Goal: Complete application form: Complete application form

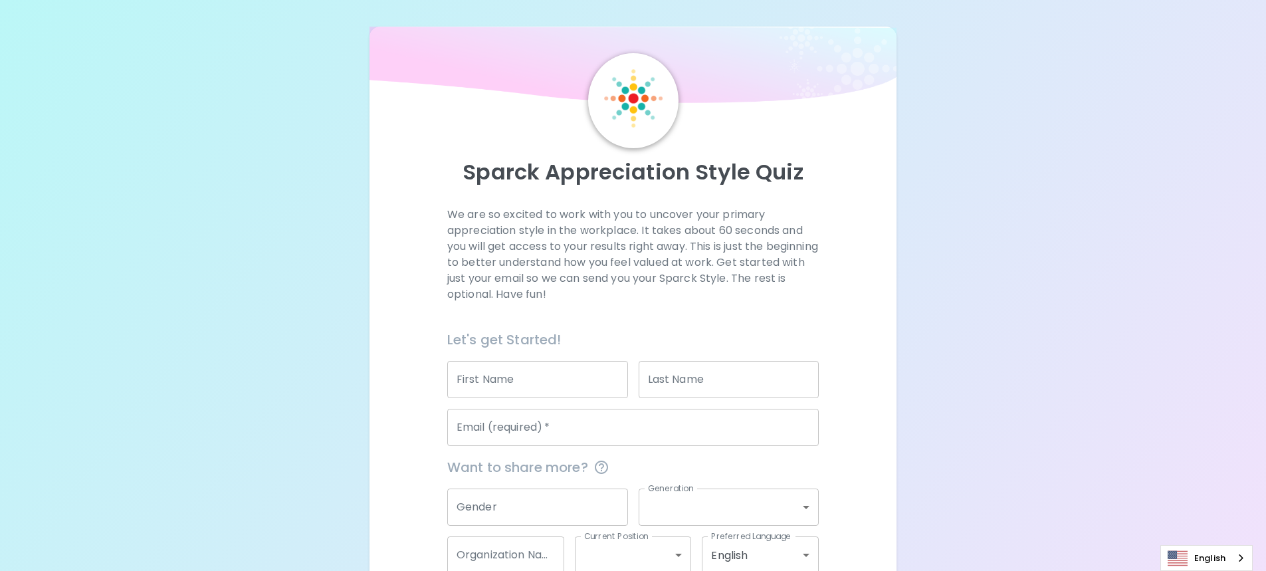
click at [536, 372] on input "First Name" at bounding box center [537, 379] width 181 height 37
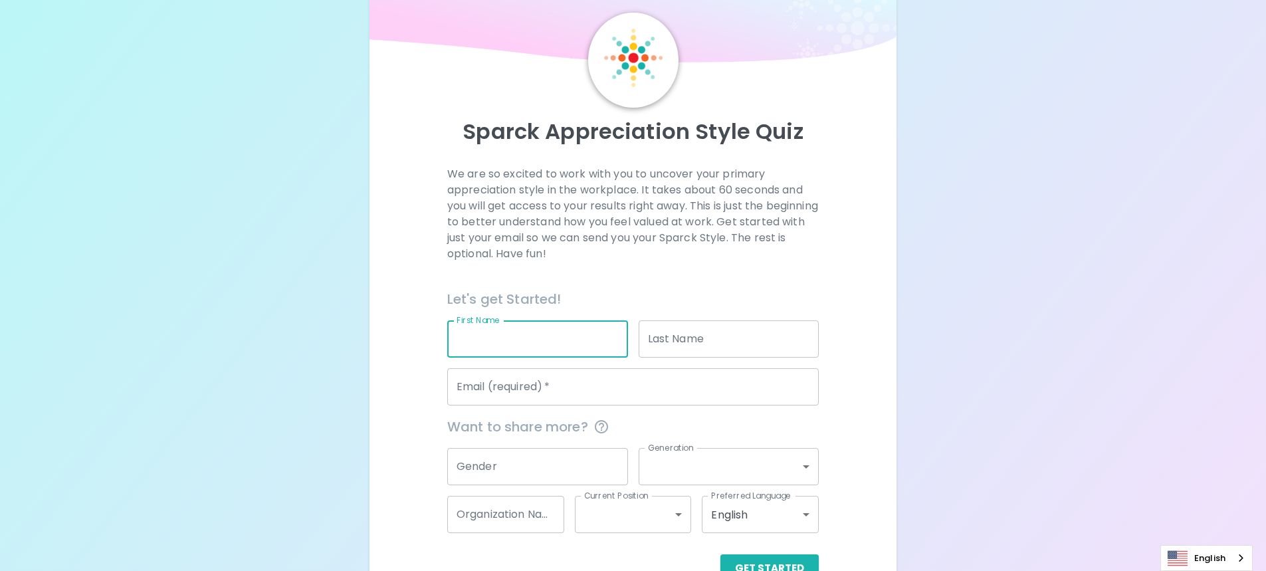
scroll to position [78, 0]
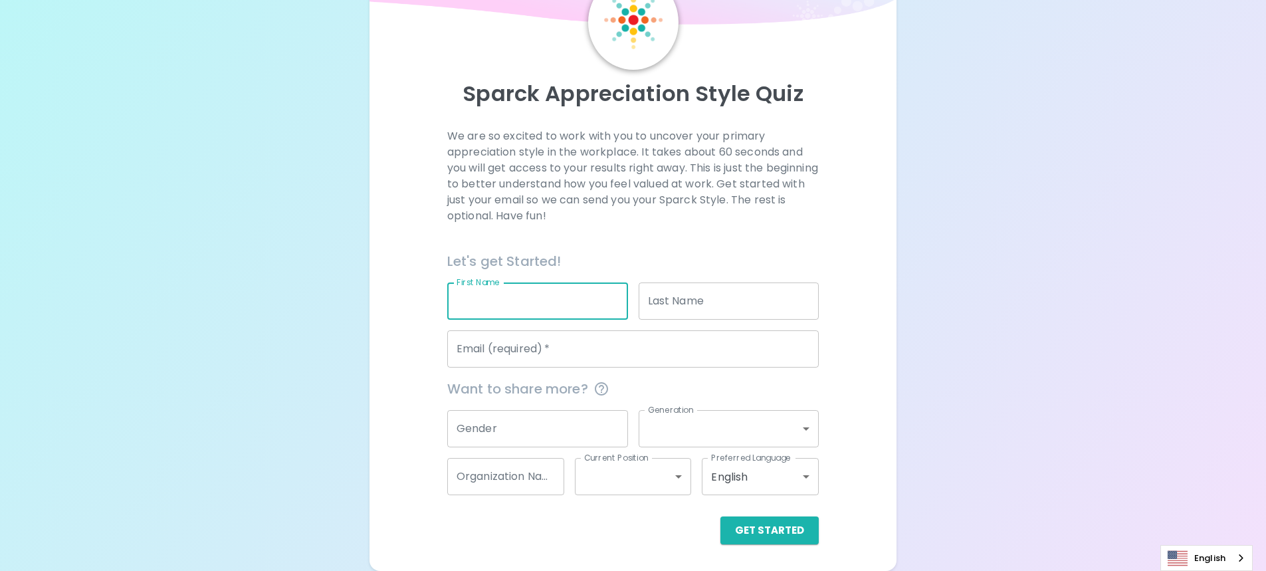
click at [508, 300] on input "First Name" at bounding box center [537, 300] width 181 height 37
type input "[PERSON_NAME]"
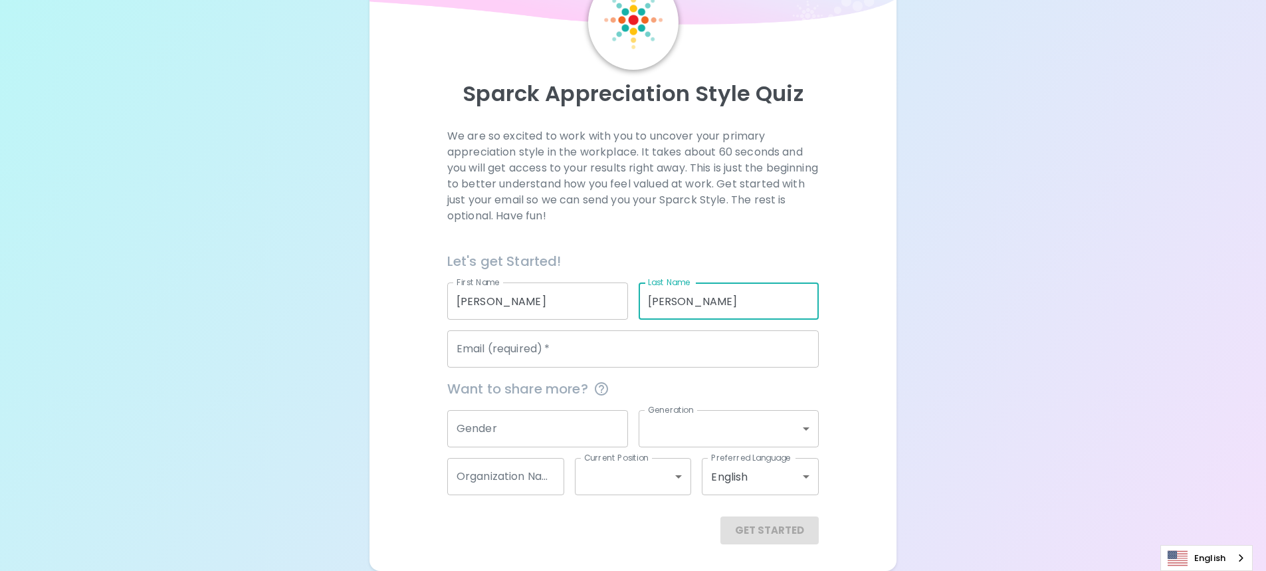
type input "[PERSON_NAME]"
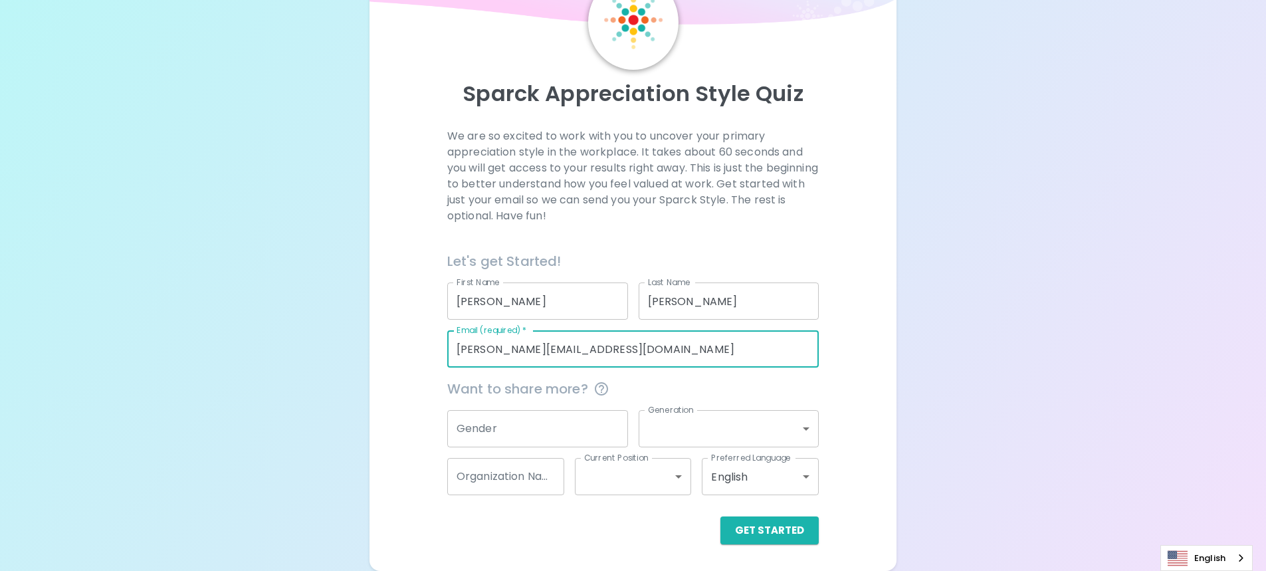
type input "[PERSON_NAME][EMAIL_ADDRESS][DOMAIN_NAME]"
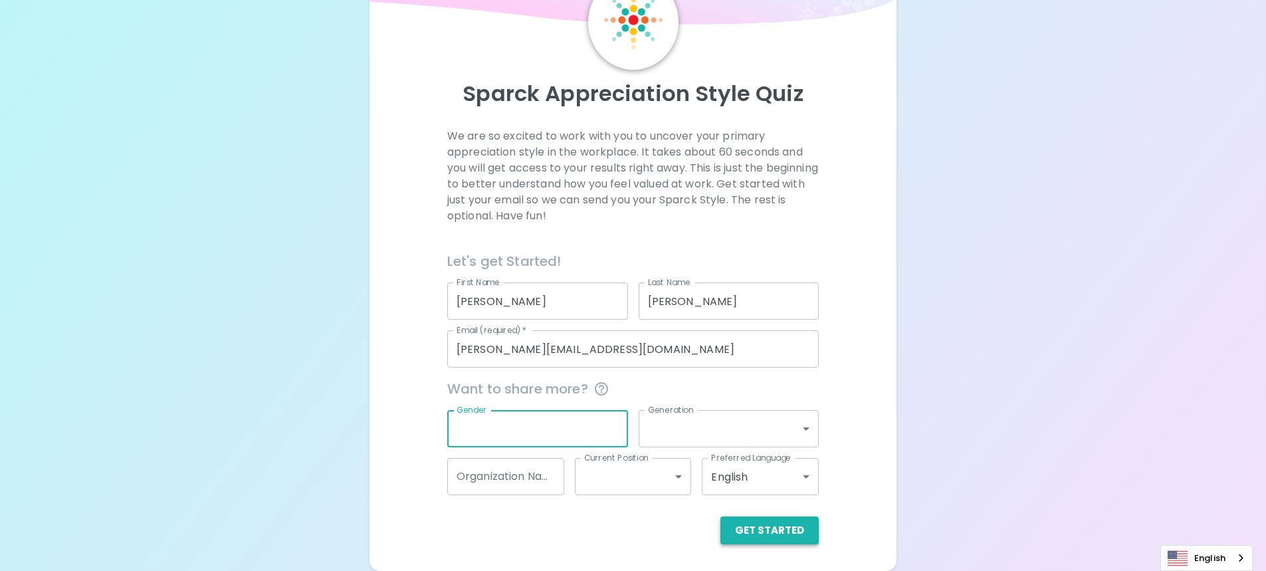
click at [788, 539] on button "Get Started" at bounding box center [769, 530] width 98 height 28
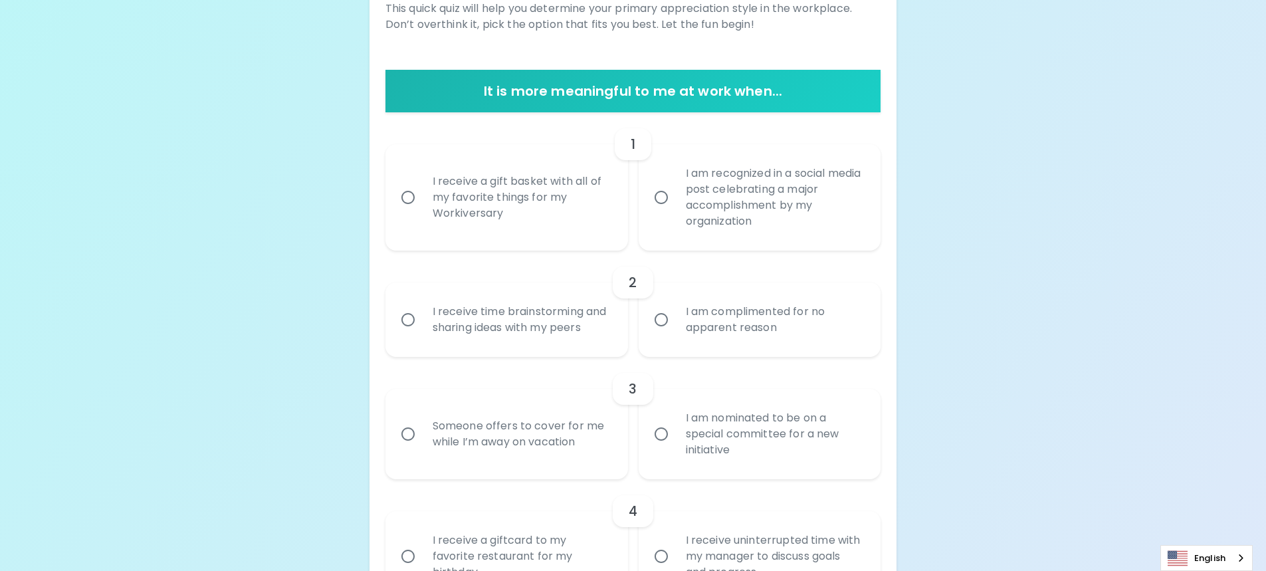
scroll to position [211, 0]
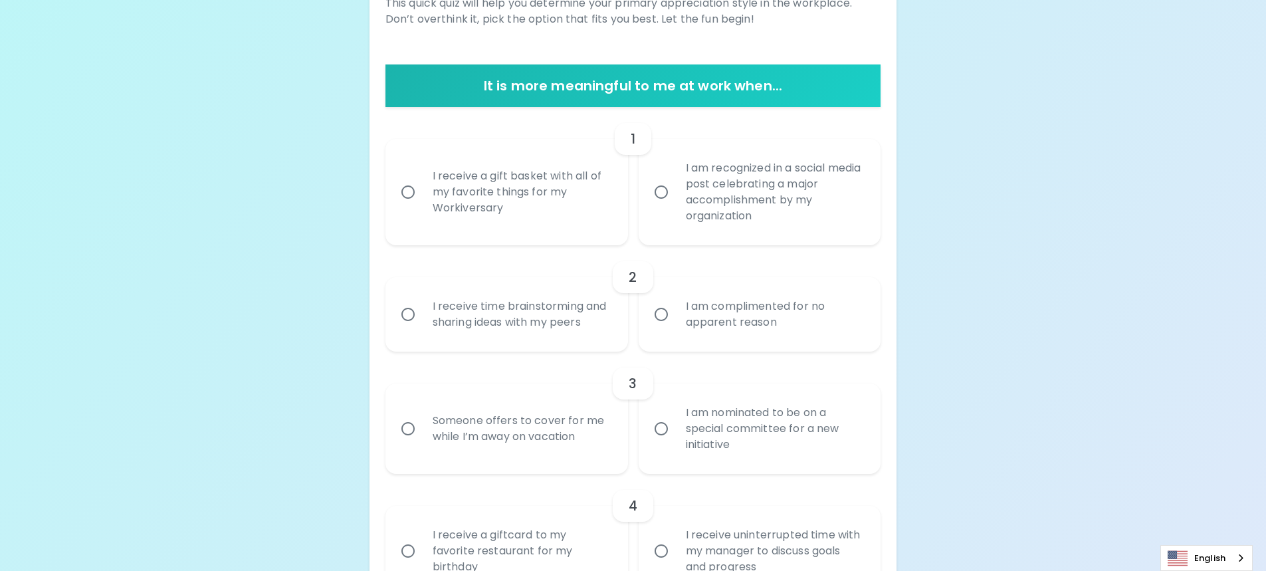
click at [592, 189] on div "I receive a gift basket with all of my favorite things for my Workiversary" at bounding box center [521, 192] width 199 height 80
click at [422, 189] on input "I receive a gift basket with all of my favorite things for my Workiversary" at bounding box center [408, 192] width 28 height 28
radio input "true"
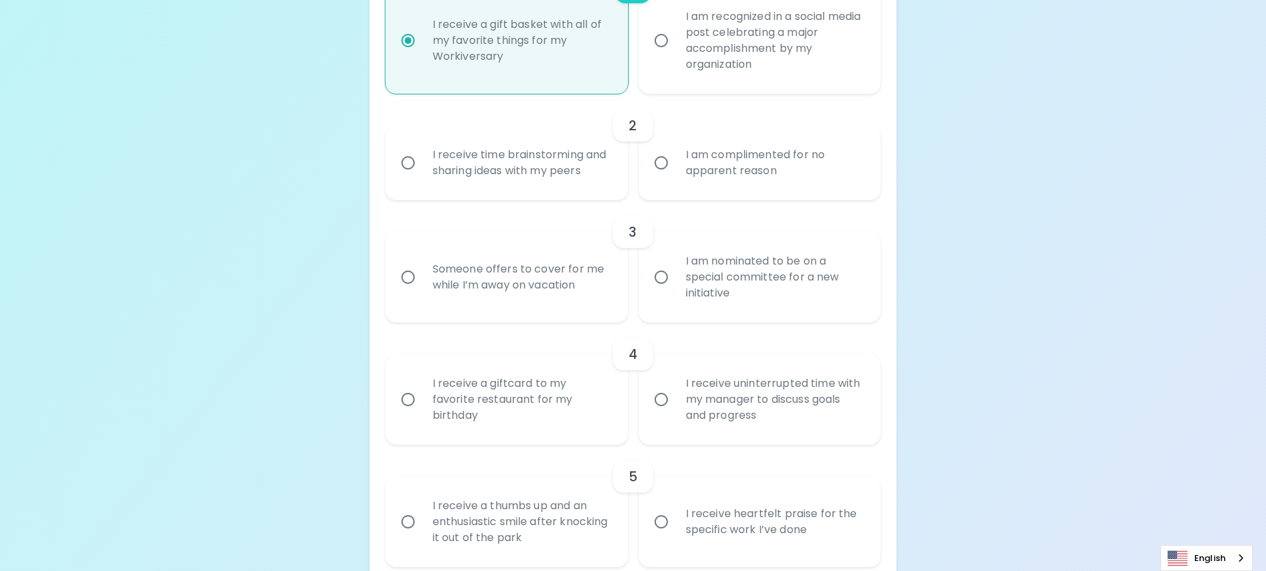
scroll to position [384, 0]
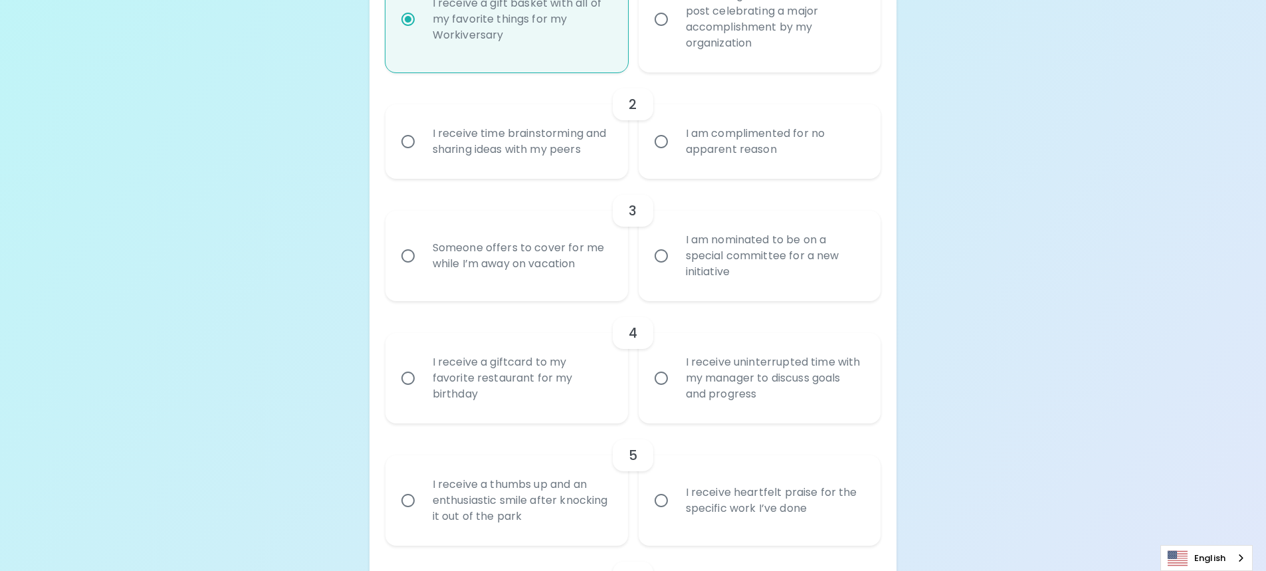
click at [580, 158] on div "I receive time brainstorming and sharing ideas with my peers" at bounding box center [521, 142] width 199 height 64
click at [422, 156] on input "I receive time brainstorming and sharing ideas with my peers" at bounding box center [408, 142] width 28 height 28
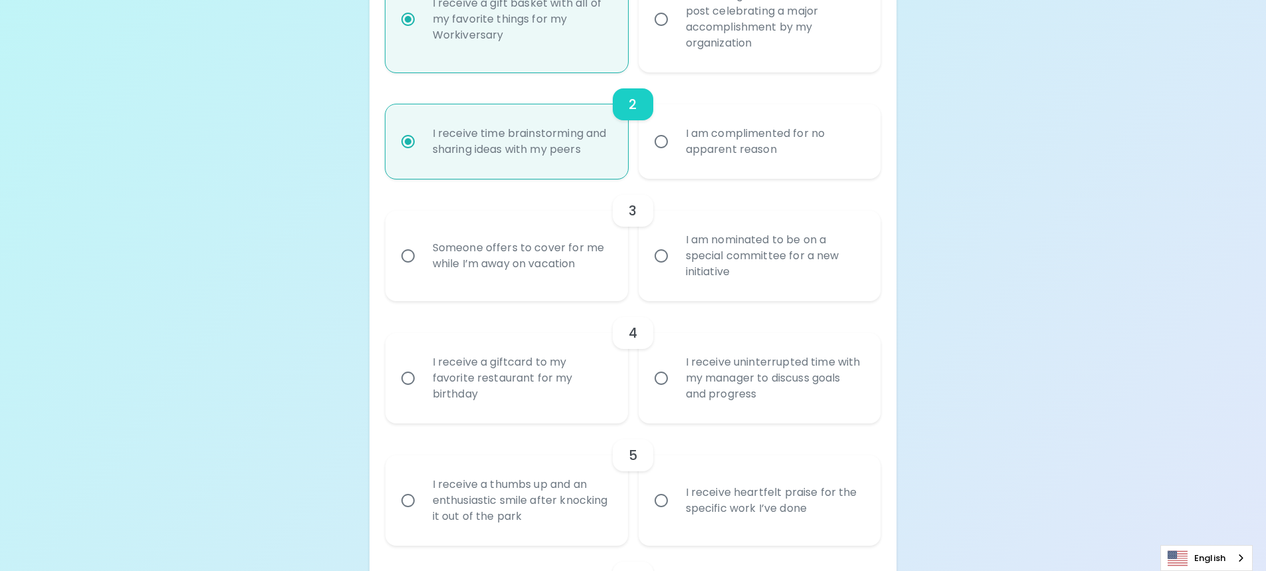
scroll to position [490, 0]
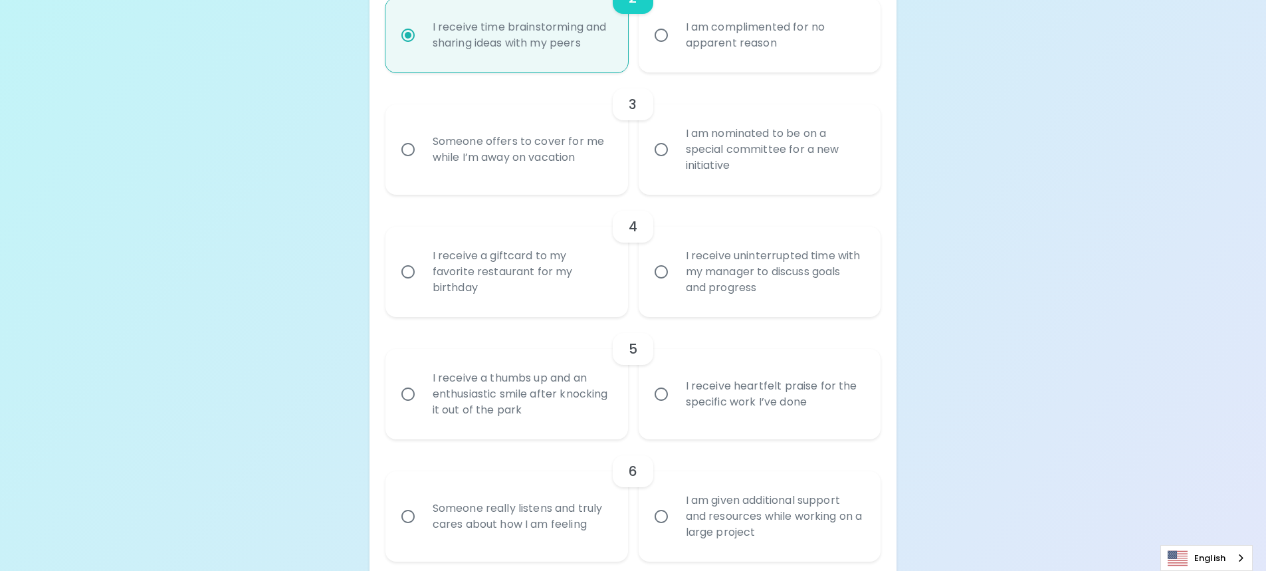
radio input "true"
click at [742, 166] on div "I am nominated to be on a special committee for a new initiative" at bounding box center [774, 150] width 199 height 80
click at [675, 163] on input "I am nominated to be on a special committee for a new initiative" at bounding box center [661, 150] width 28 height 28
radio input "false"
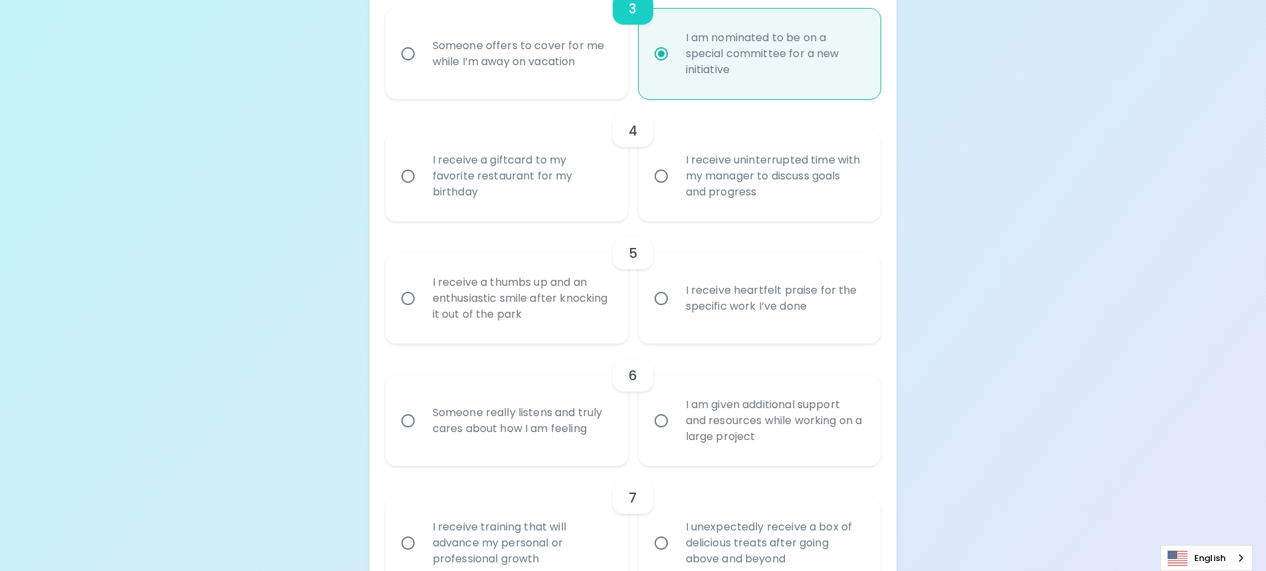
scroll to position [597, 0]
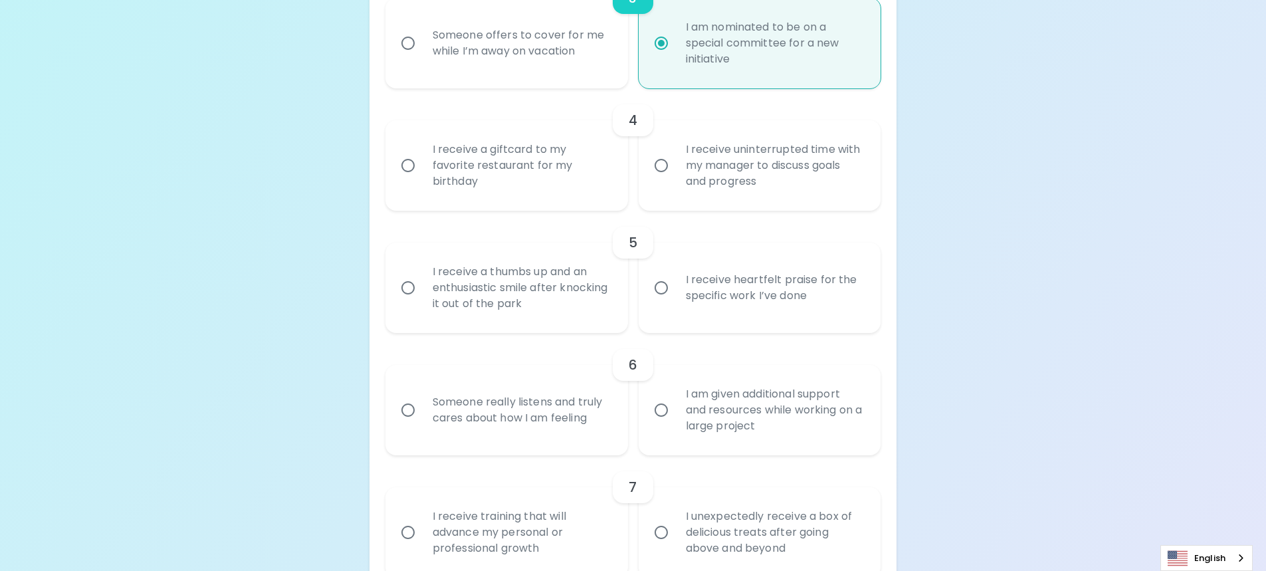
radio input "true"
click at [492, 188] on div "I receive a giftcard to my favorite restaurant for my birthday" at bounding box center [521, 166] width 199 height 80
click at [422, 179] on input "I receive a giftcard to my favorite restaurant for my birthday" at bounding box center [408, 166] width 28 height 28
radio input "false"
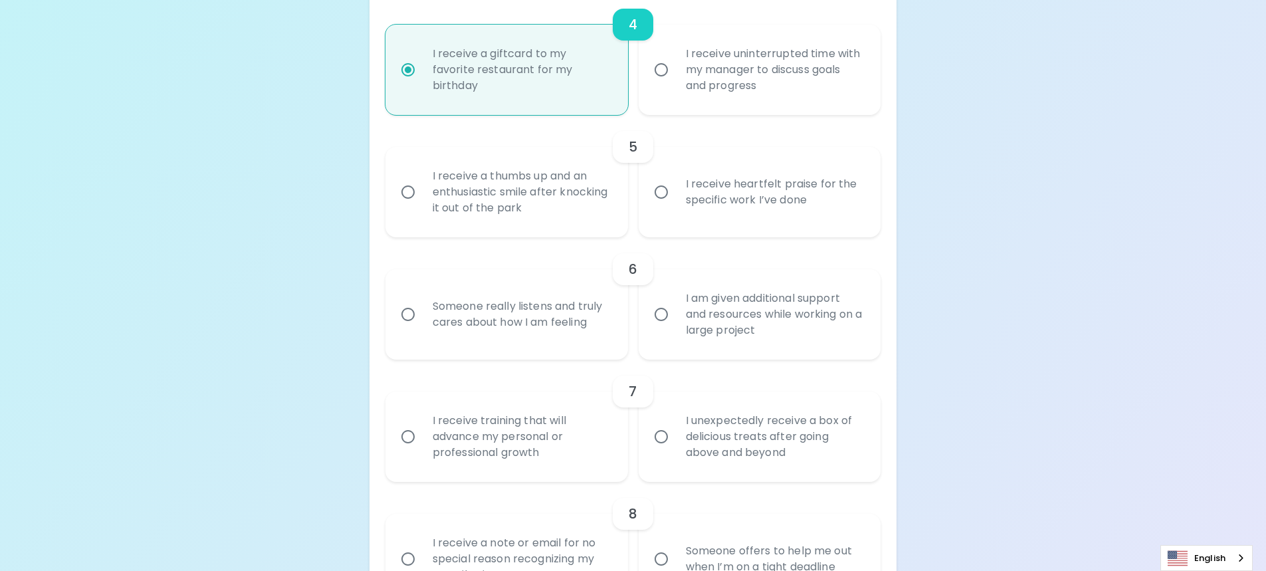
scroll to position [703, 0]
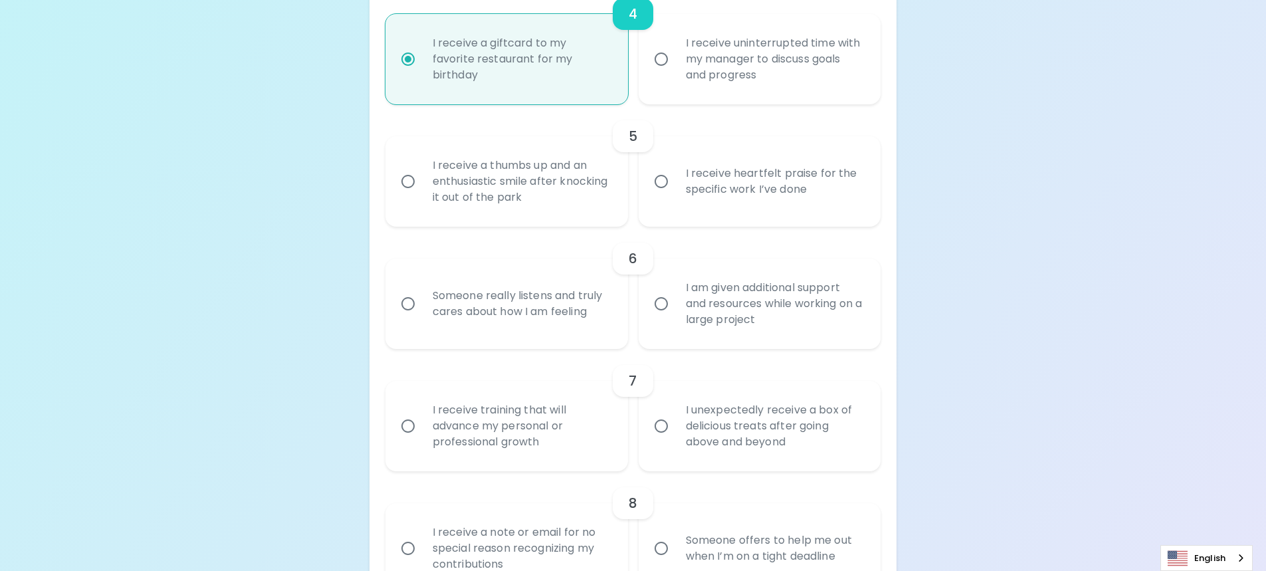
radio input "true"
click at [722, 190] on div "I receive heartfelt praise for the specific work I’ve done" at bounding box center [774, 182] width 199 height 64
click at [675, 190] on input "I receive heartfelt praise for the specific work I’ve done" at bounding box center [661, 181] width 28 height 28
radio input "false"
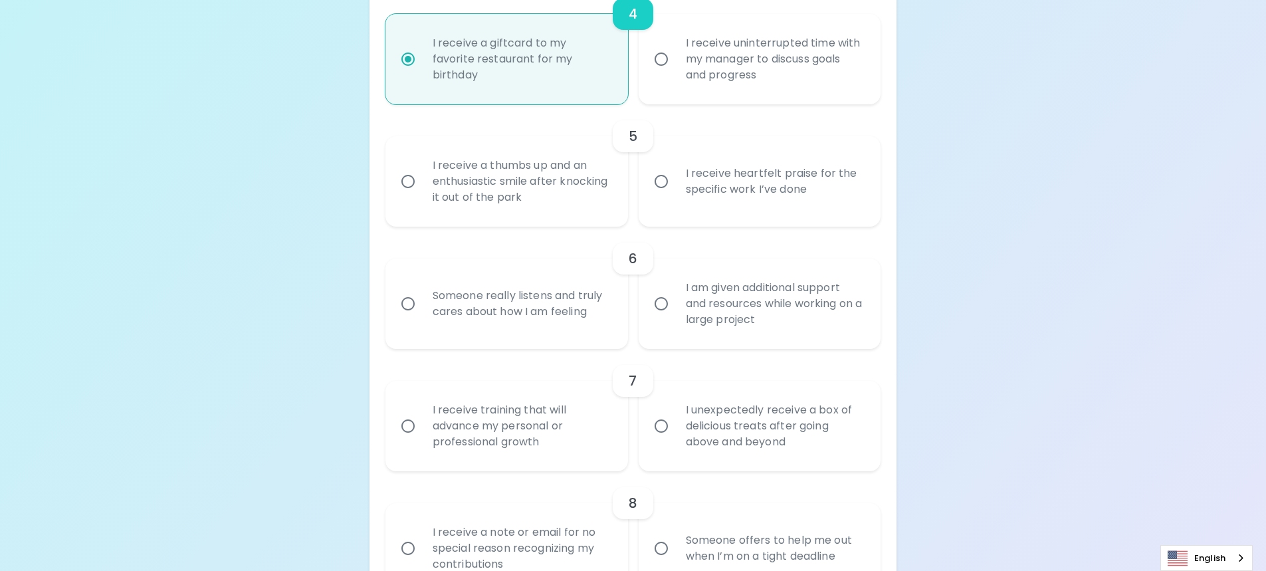
radio input "false"
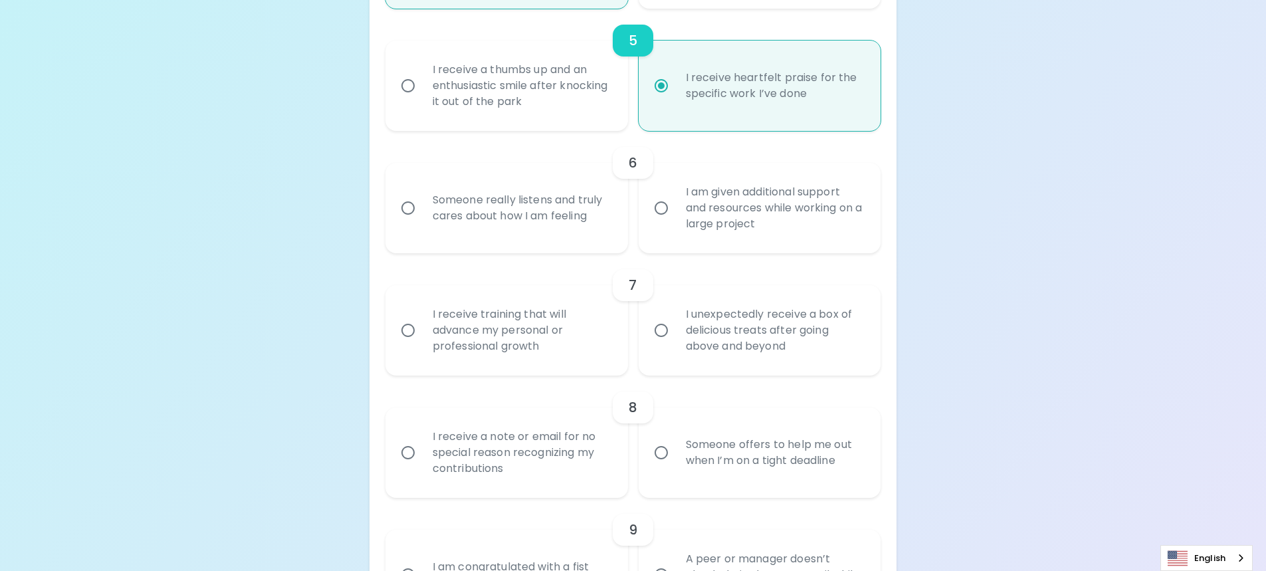
scroll to position [810, 0]
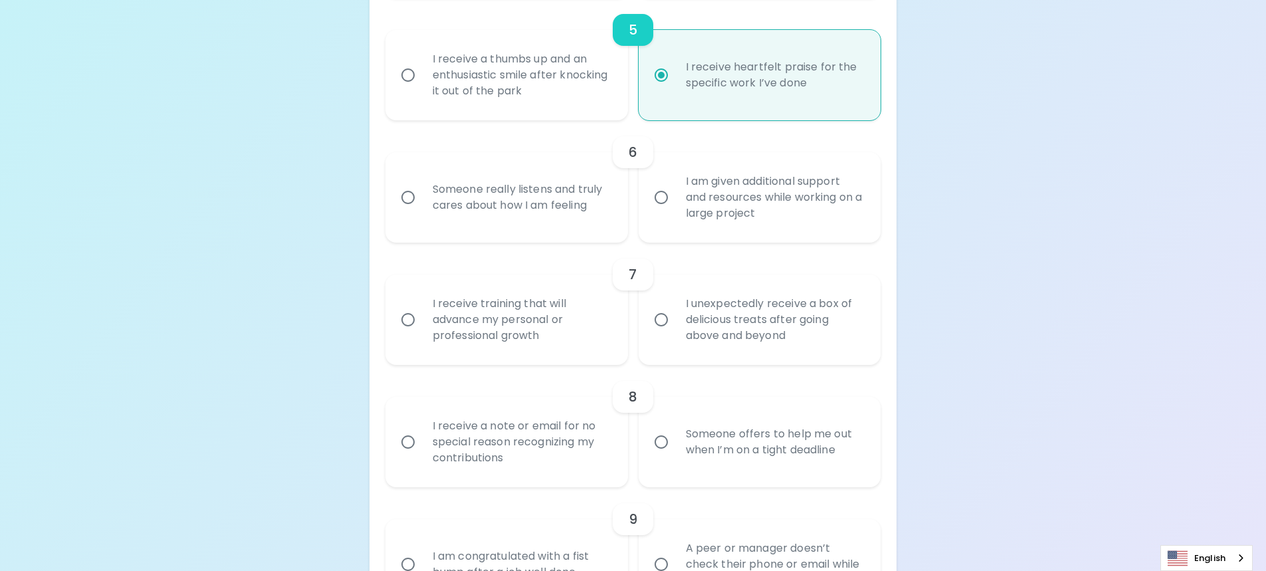
radio input "true"
click at [738, 185] on div "I am given additional support and resources while working on a large project" at bounding box center [774, 198] width 199 height 80
click at [675, 185] on input "I am given additional support and resources while working on a large project" at bounding box center [661, 197] width 28 height 28
radio input "false"
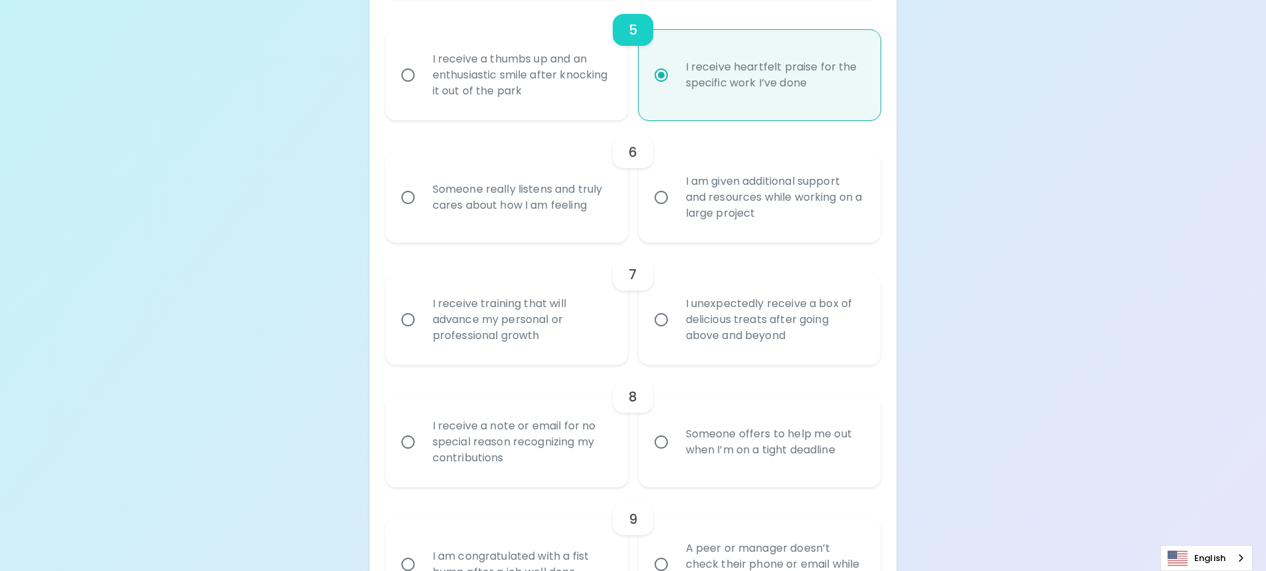
radio input "false"
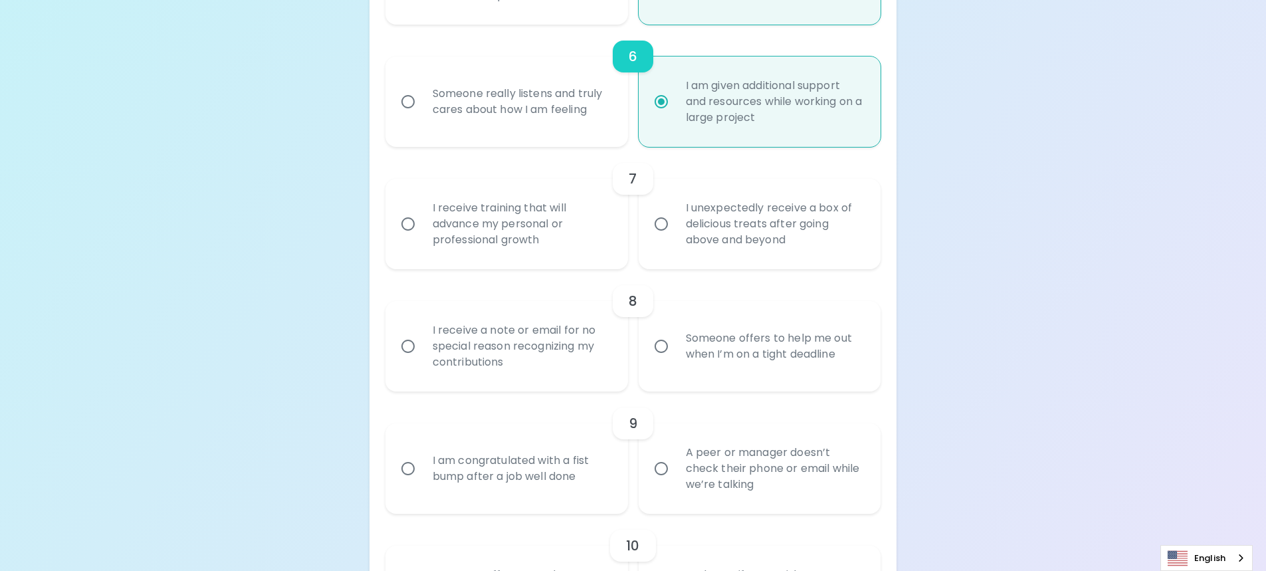
scroll to position [916, 0]
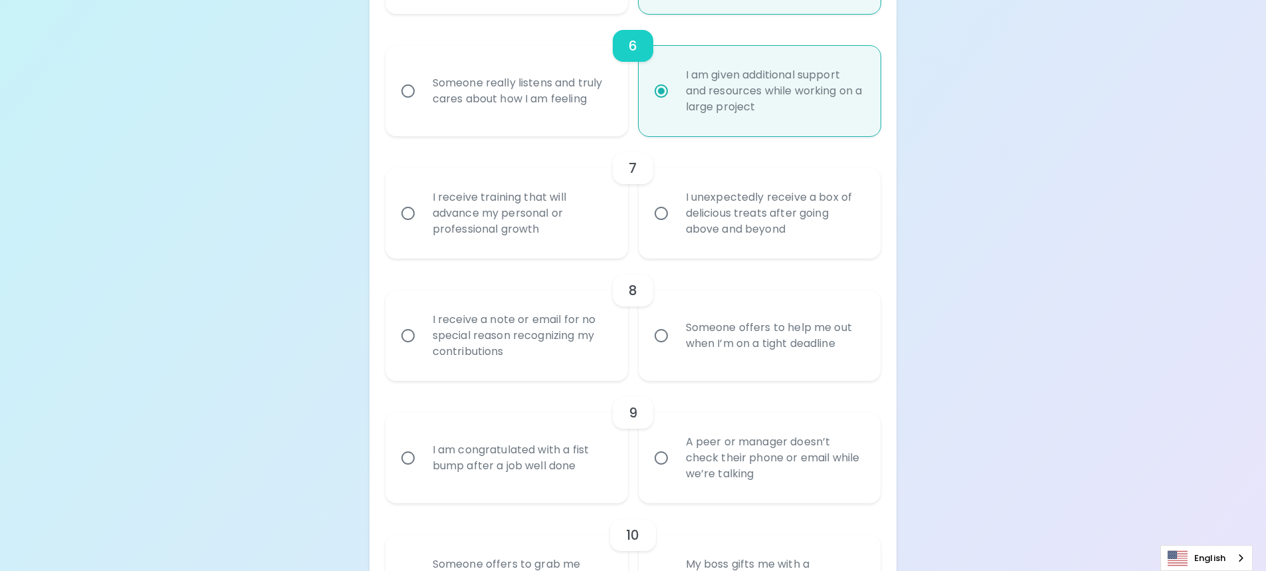
radio input "true"
click at [536, 194] on div "I receive training that will advance my personal or professional growth" at bounding box center [521, 213] width 199 height 80
click at [422, 199] on input "I receive training that will advance my personal or professional growth" at bounding box center [408, 213] width 28 height 28
radio input "false"
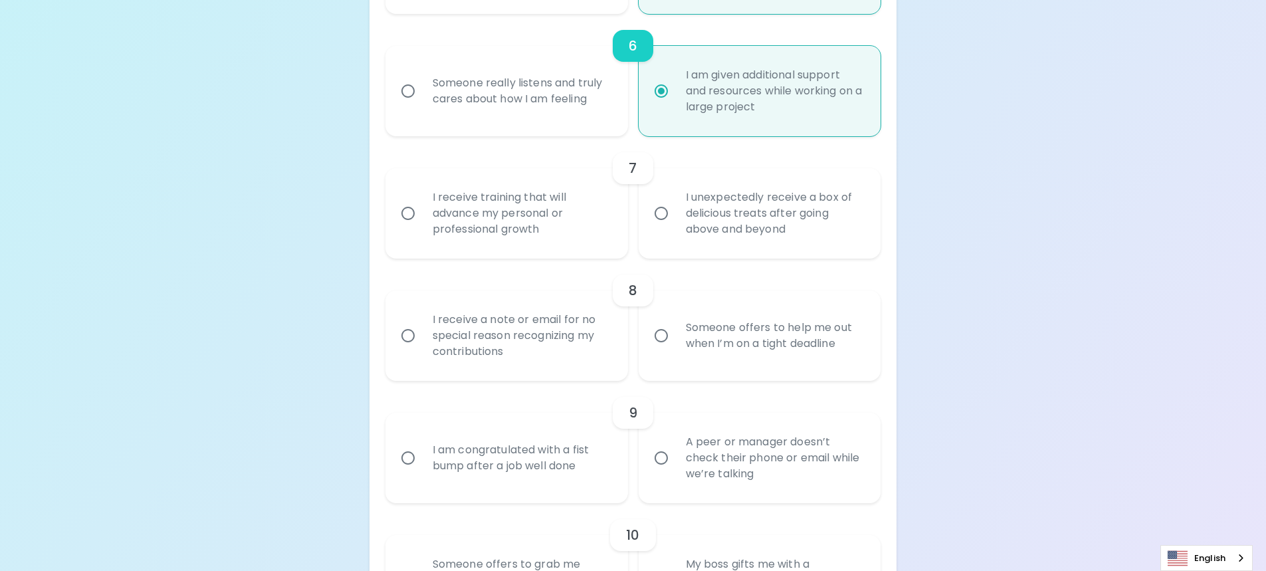
radio input "false"
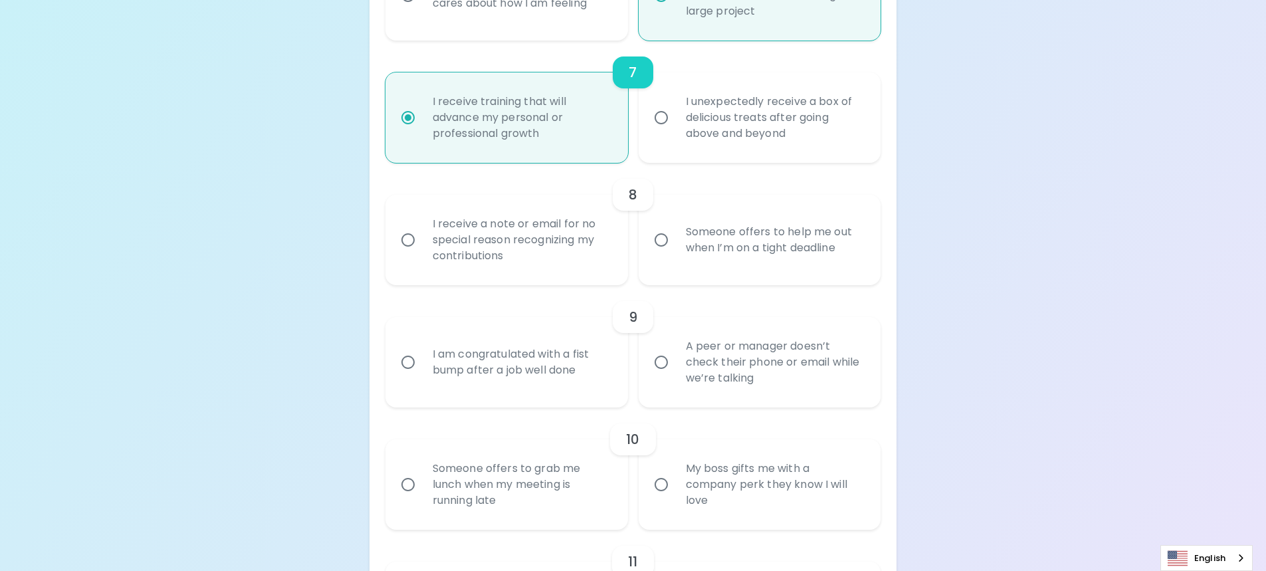
scroll to position [1022, 0]
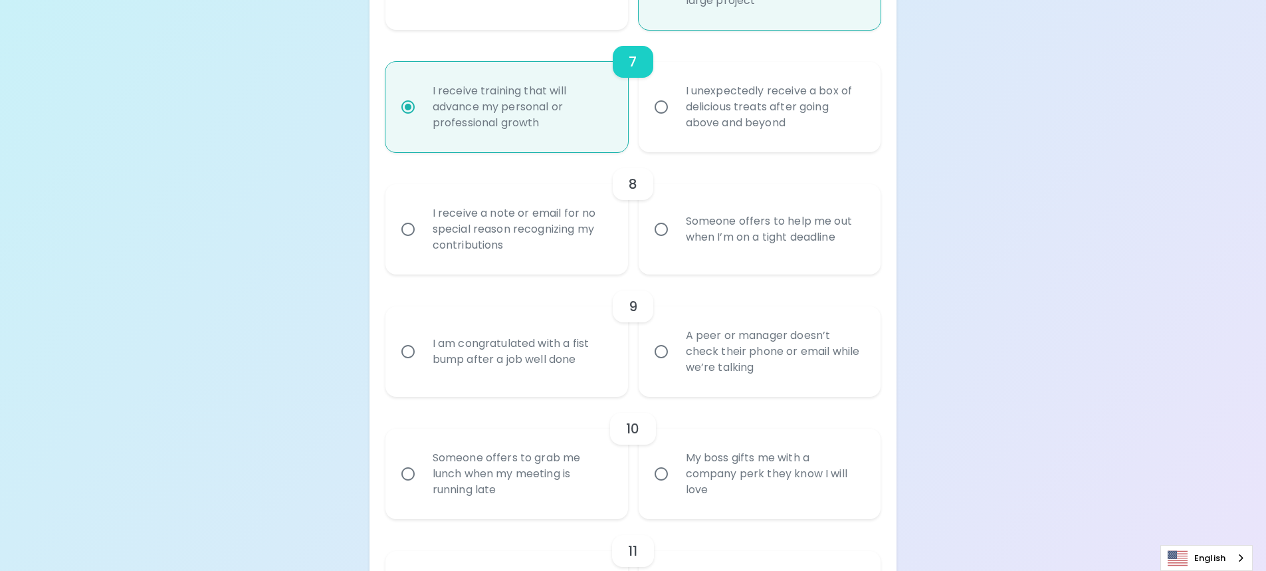
radio input "true"
click at [737, 256] on div "Someone offers to help me out when I’m on a tight deadline" at bounding box center [774, 229] width 199 height 64
click at [675, 243] on input "Someone offers to help me out when I’m on a tight deadline" at bounding box center [661, 229] width 28 height 28
radio input "false"
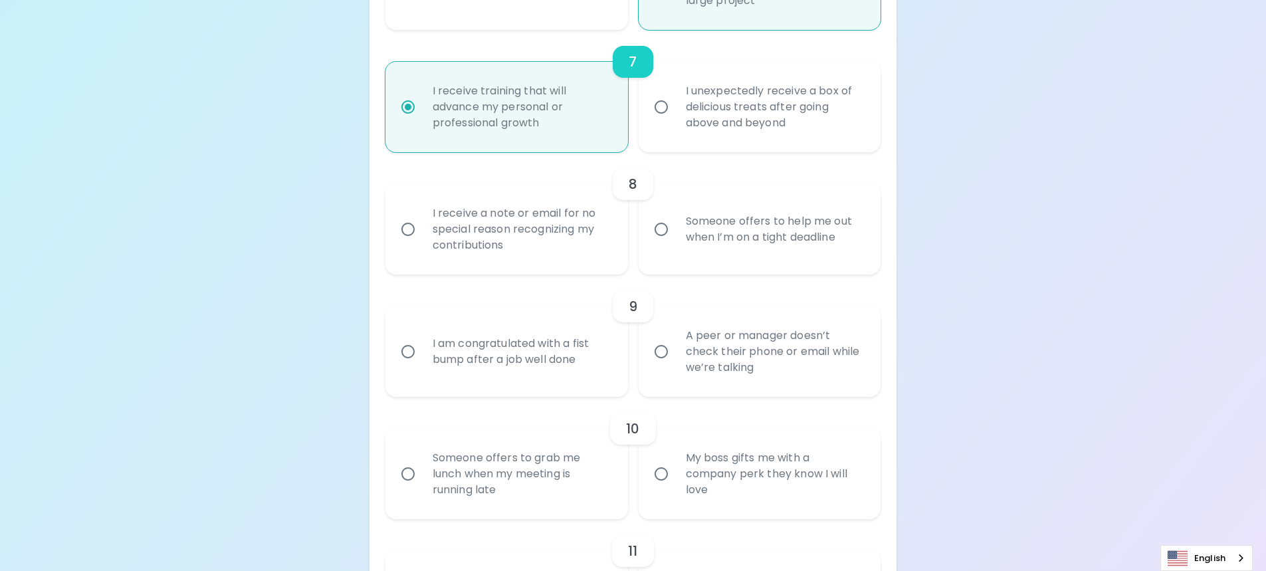
radio input "false"
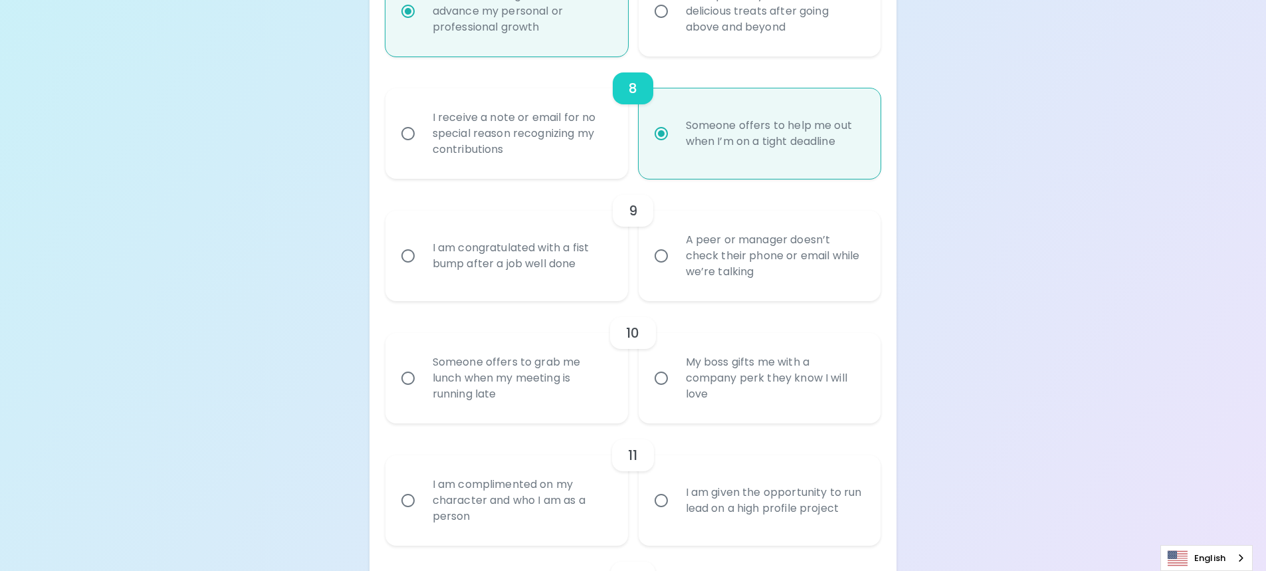
scroll to position [1129, 0]
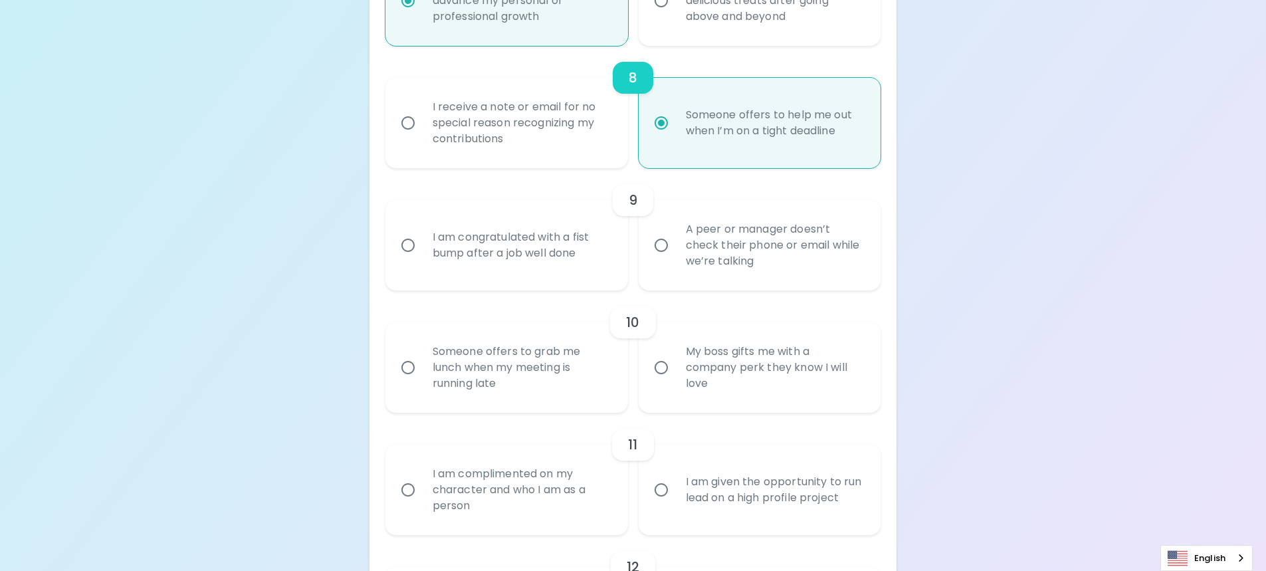
radio input "true"
click at [532, 262] on div "I am congratulated with a fist bump after a job well done" at bounding box center [521, 245] width 199 height 64
click at [422, 259] on input "I am congratulated with a fist bump after a job well done" at bounding box center [408, 245] width 28 height 28
radio input "false"
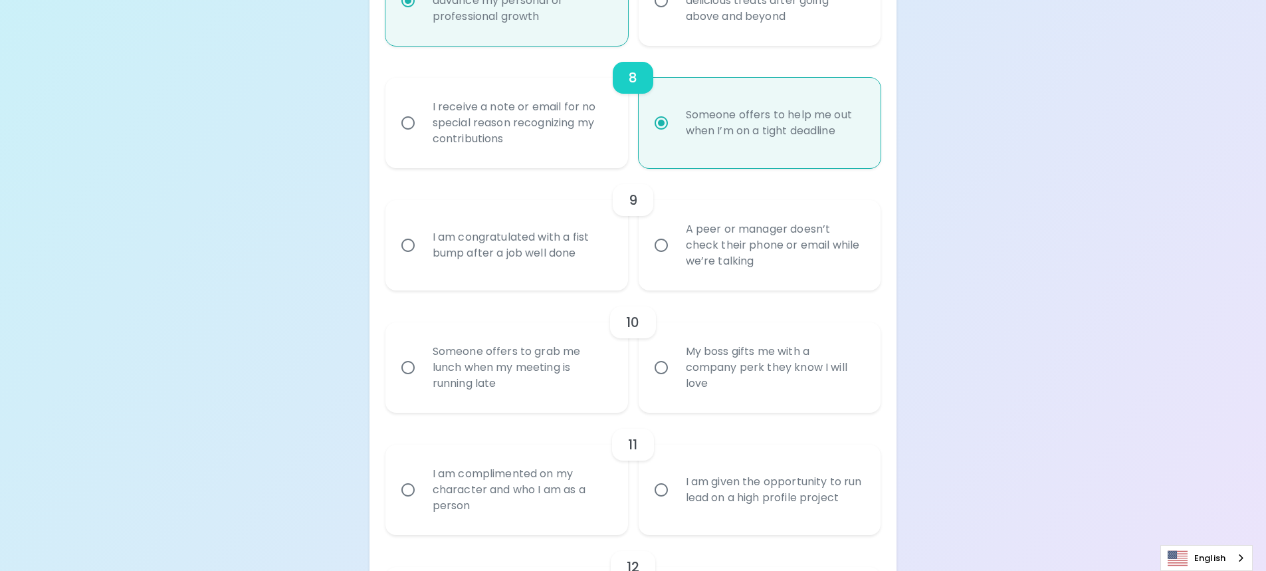
radio input "false"
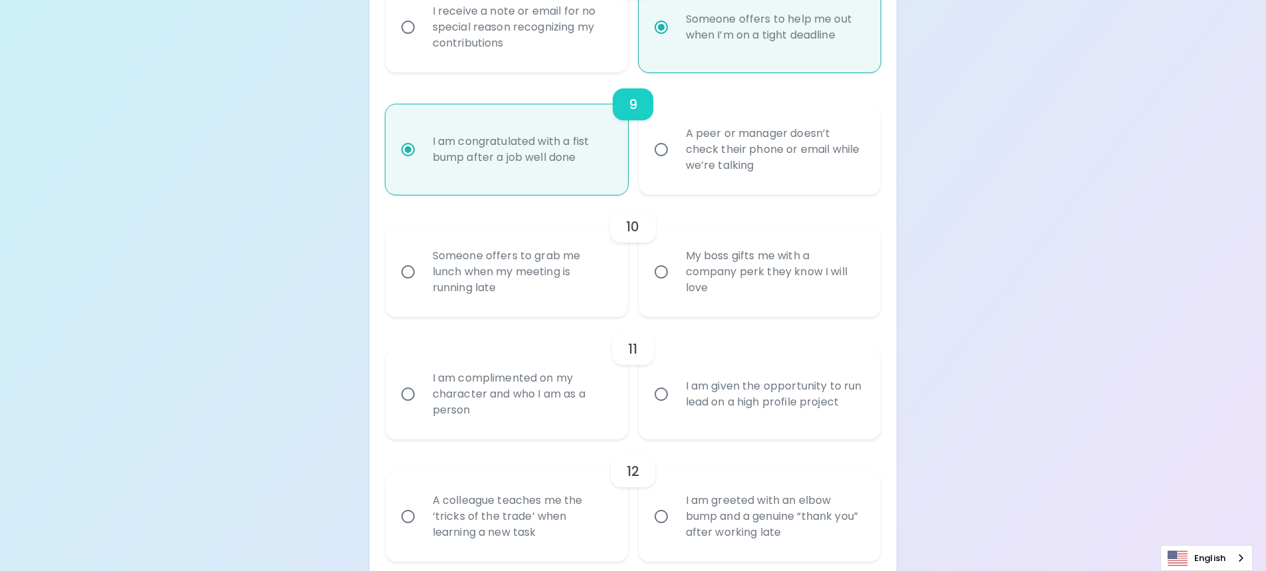
scroll to position [1235, 0]
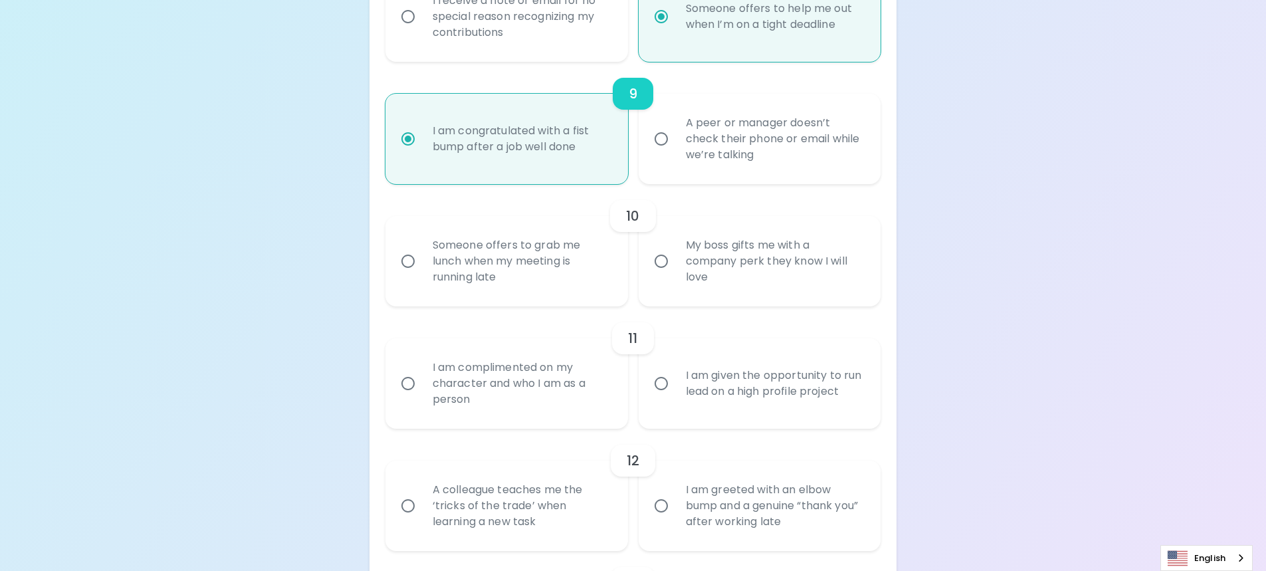
radio input "true"
click at [754, 263] on div "My boss gifts me with a company perk they know I will love" at bounding box center [774, 261] width 199 height 80
click at [675, 263] on input "My boss gifts me with a company perk they know I will love" at bounding box center [661, 261] width 28 height 28
radio input "false"
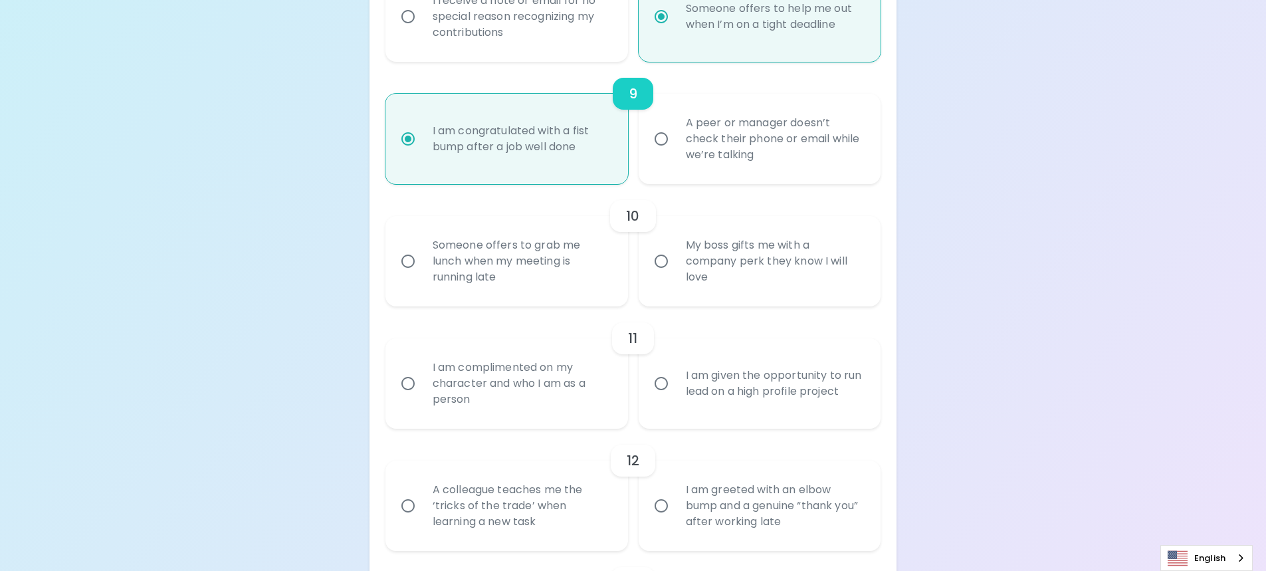
radio input "false"
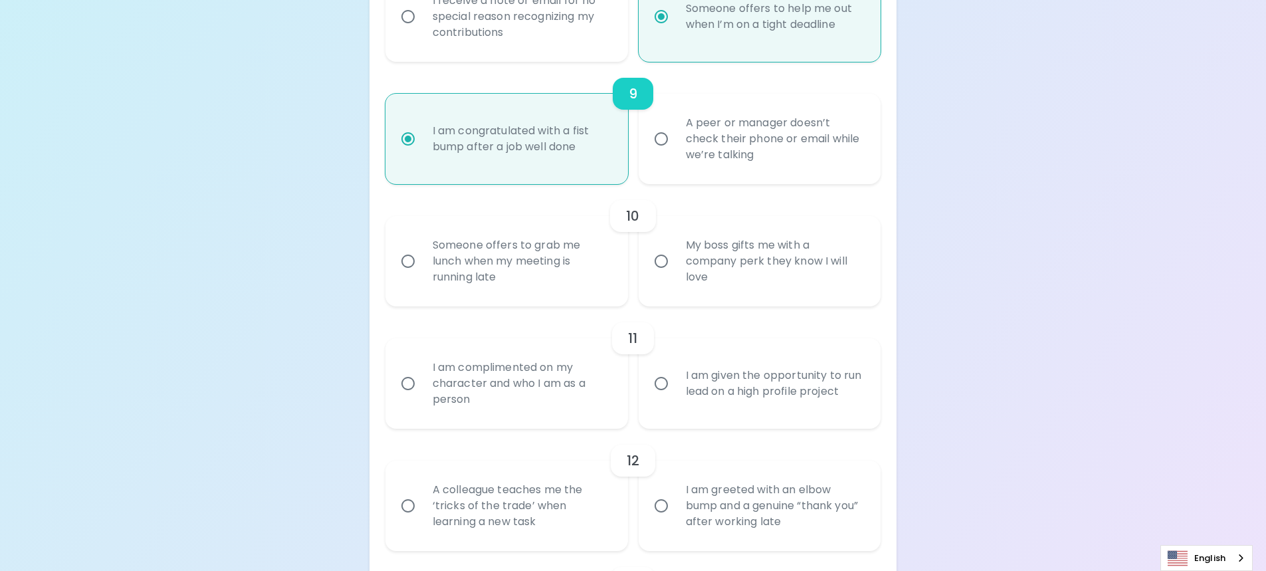
radio input "false"
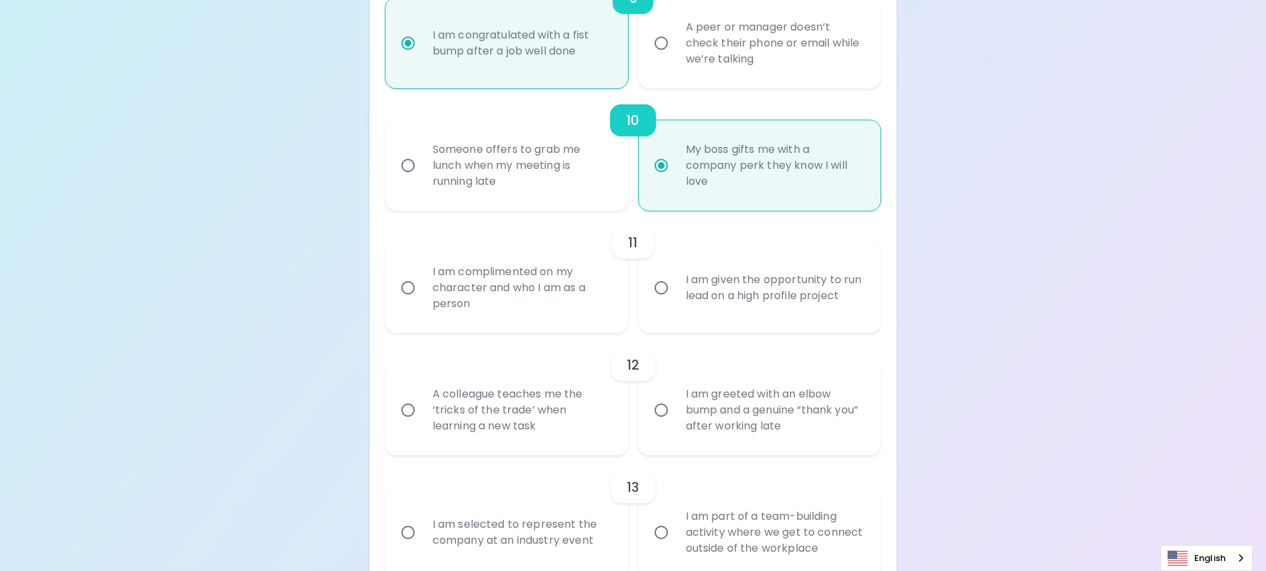
scroll to position [1341, 0]
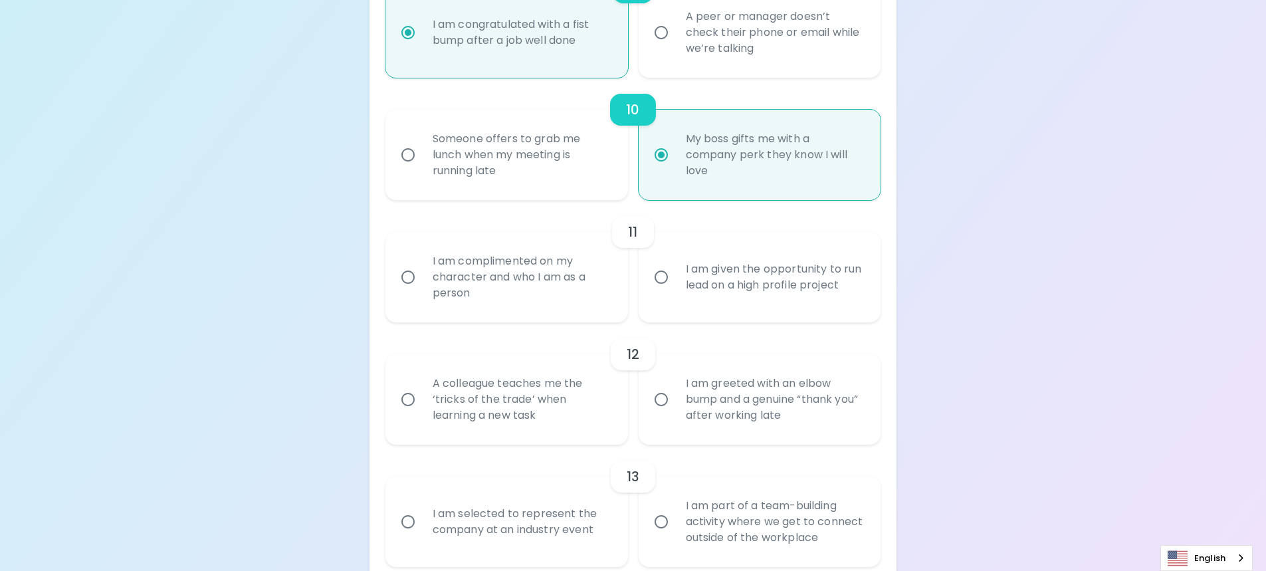
radio input "true"
click at [800, 257] on div "I am given the opportunity to run lead on a high profile project" at bounding box center [774, 277] width 199 height 64
click at [675, 263] on input "I am given the opportunity to run lead on a high profile project" at bounding box center [661, 277] width 28 height 28
radio input "false"
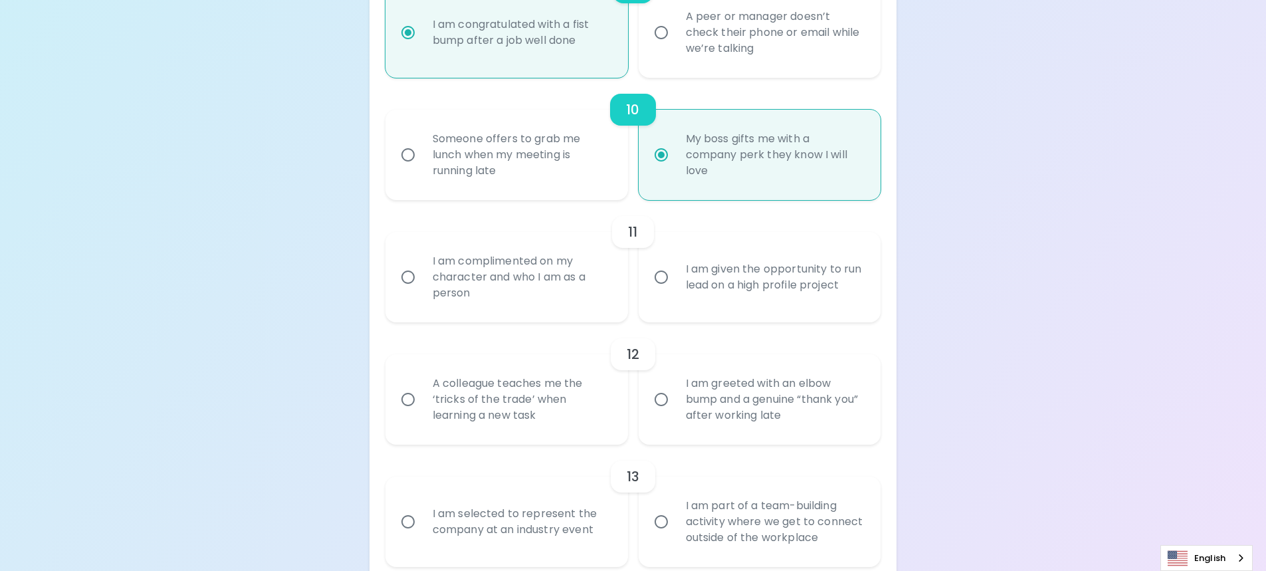
radio input "false"
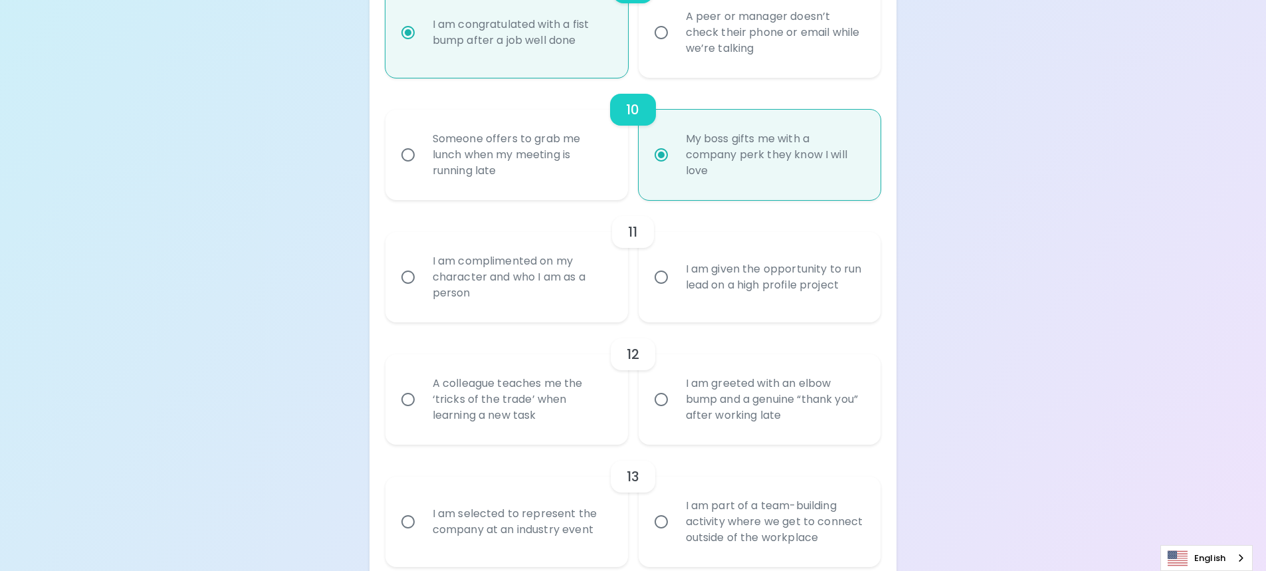
radio input "false"
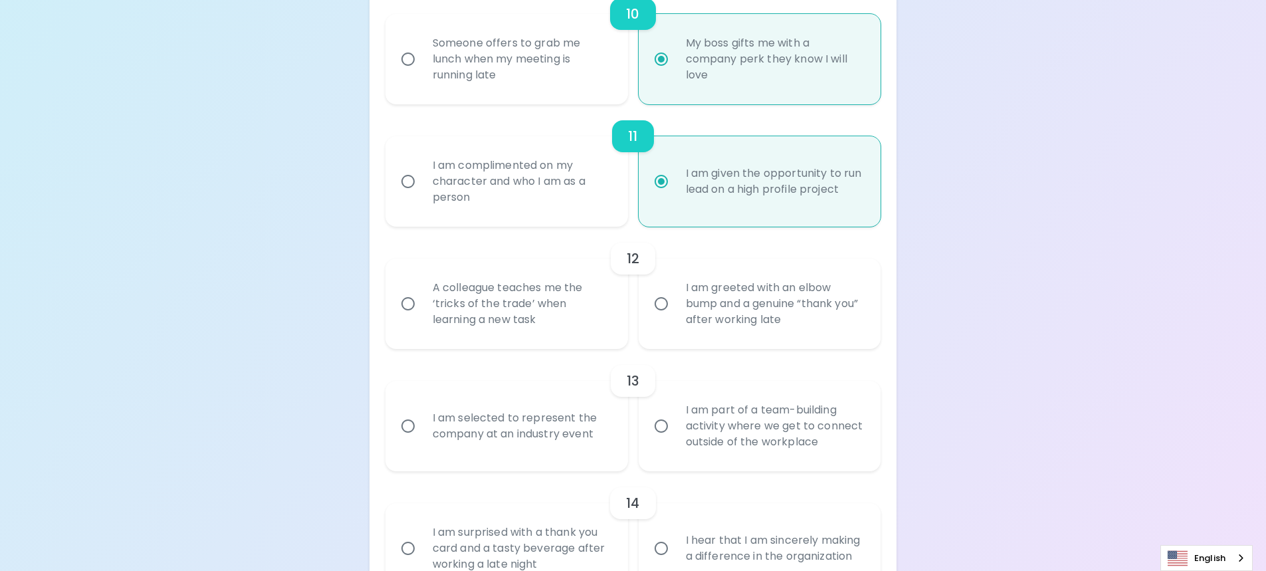
scroll to position [1448, 0]
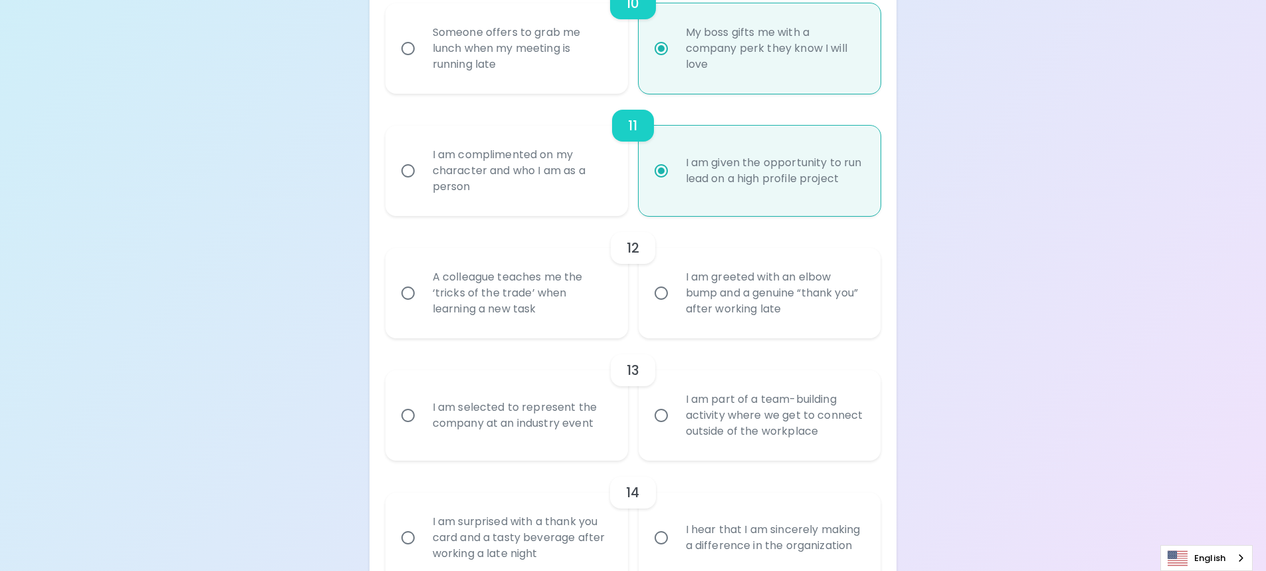
radio input "true"
click at [506, 316] on div "A colleague teaches me the ‘tricks of the trade’ when learning a new task" at bounding box center [521, 293] width 199 height 80
click at [422, 307] on input "A colleague teaches me the ‘tricks of the trade’ when learning a new task" at bounding box center [408, 293] width 28 height 28
radio input "false"
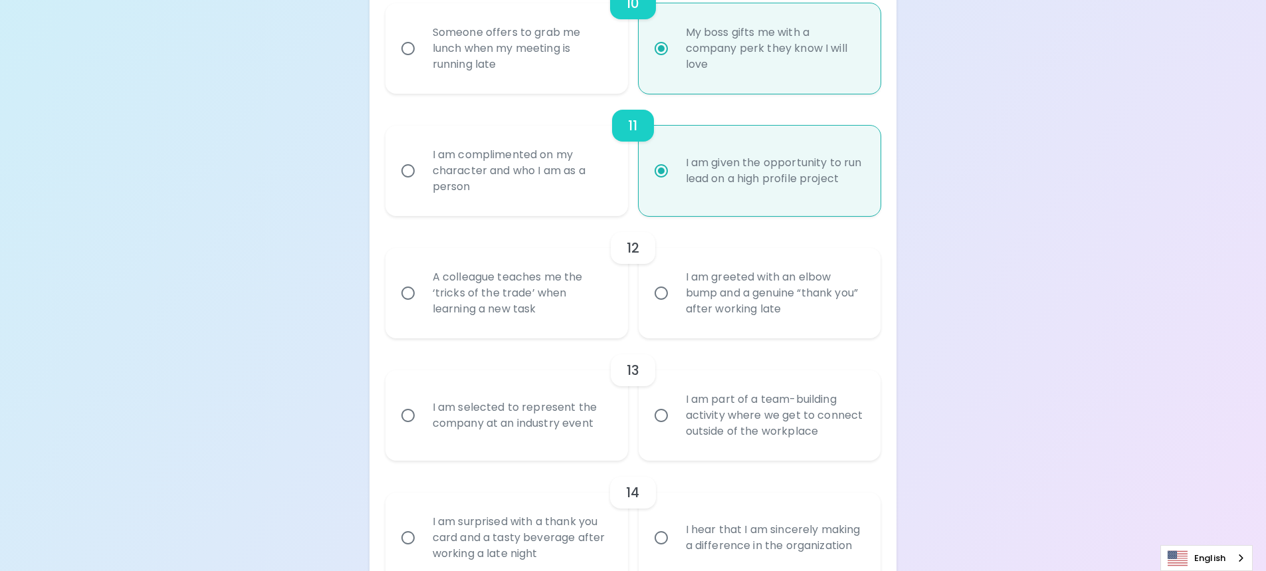
radio input "false"
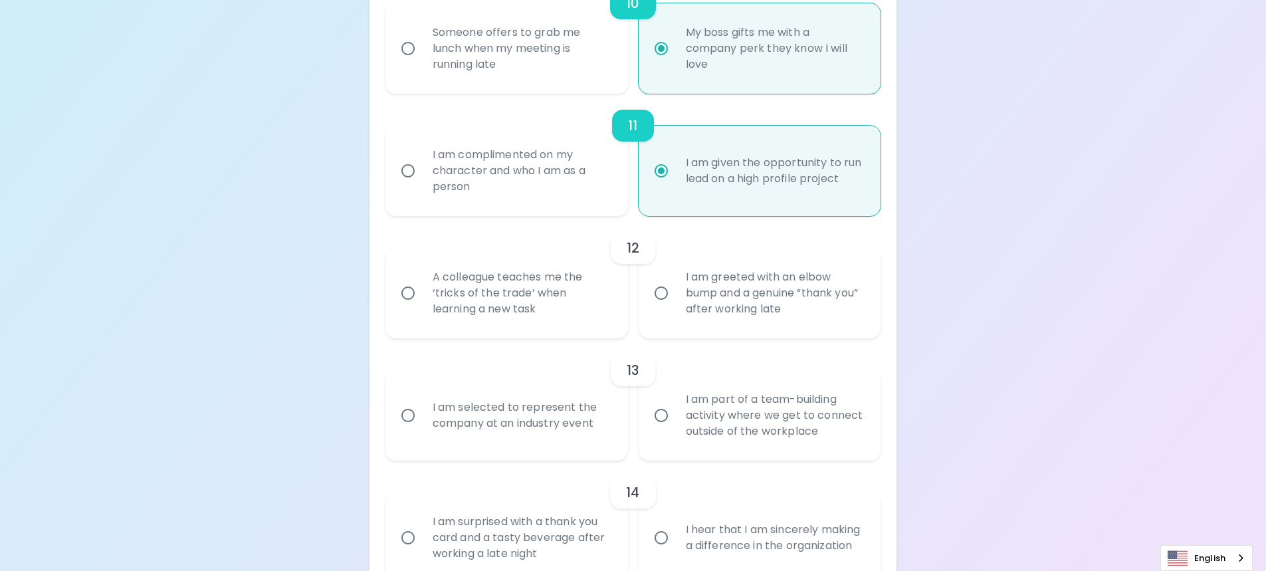
radio input "false"
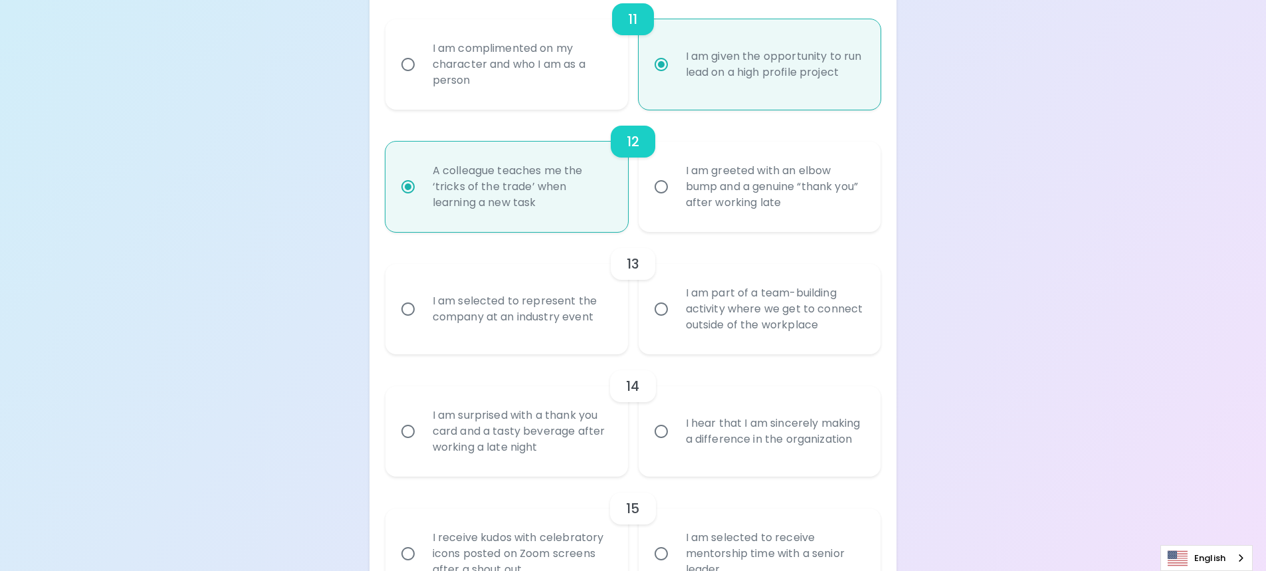
scroll to position [1620, 0]
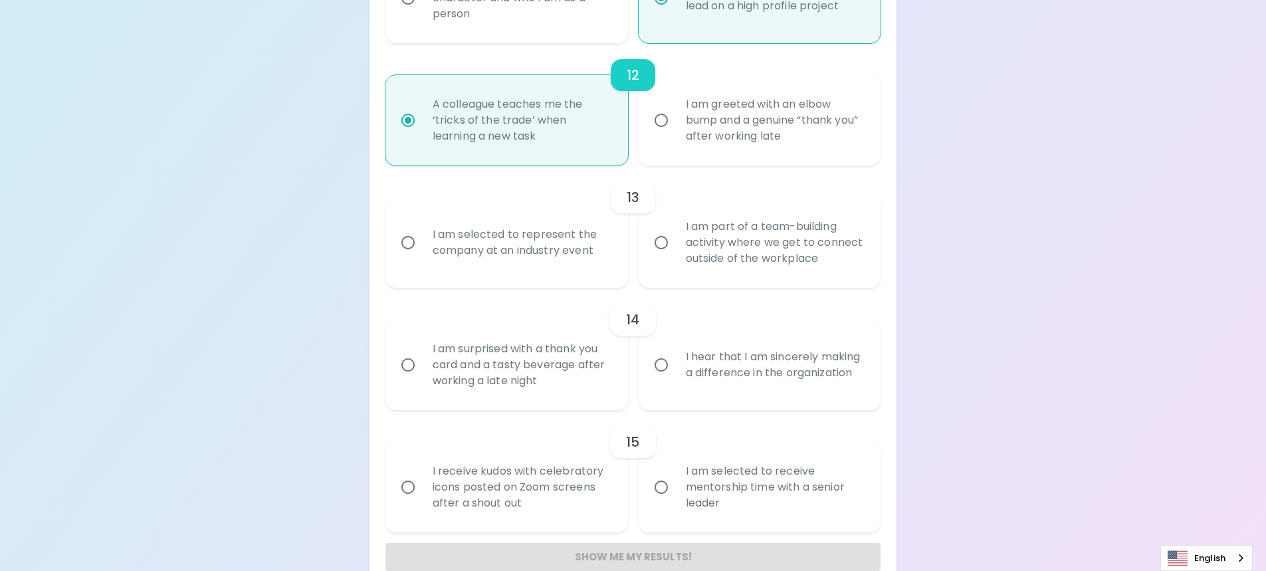
radio input "true"
click at [743, 255] on div "I am part of a team-building activity where we get to connect outside of the wo…" at bounding box center [774, 243] width 199 height 80
click at [675, 255] on input "I am part of a team-building activity where we get to connect outside of the wo…" at bounding box center [661, 243] width 28 height 28
radio input "false"
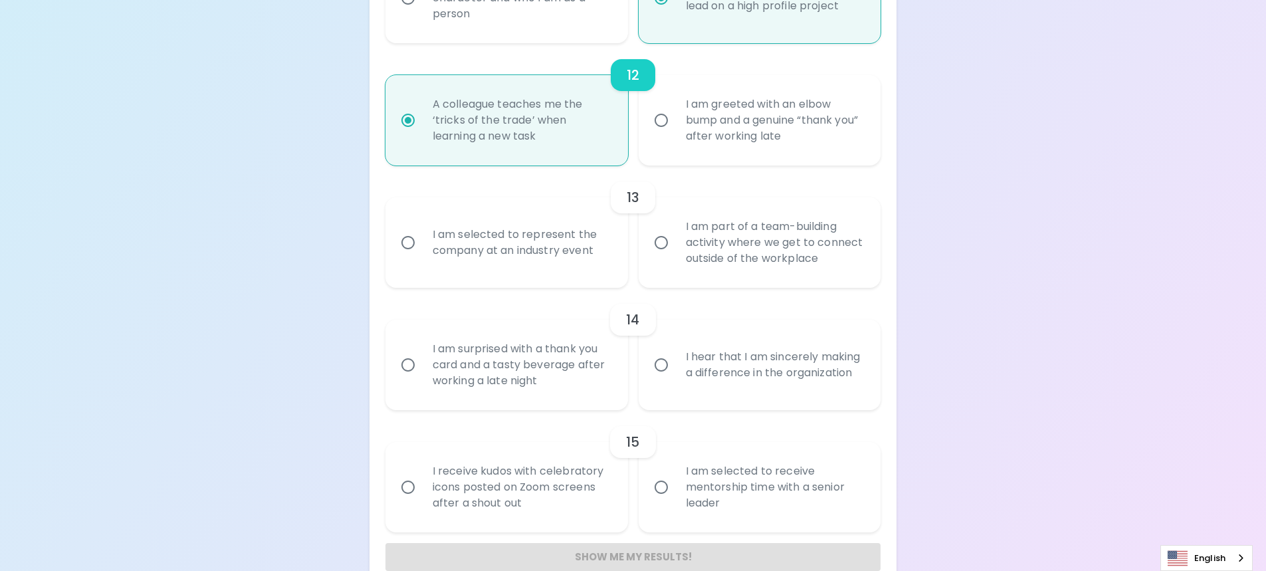
radio input "false"
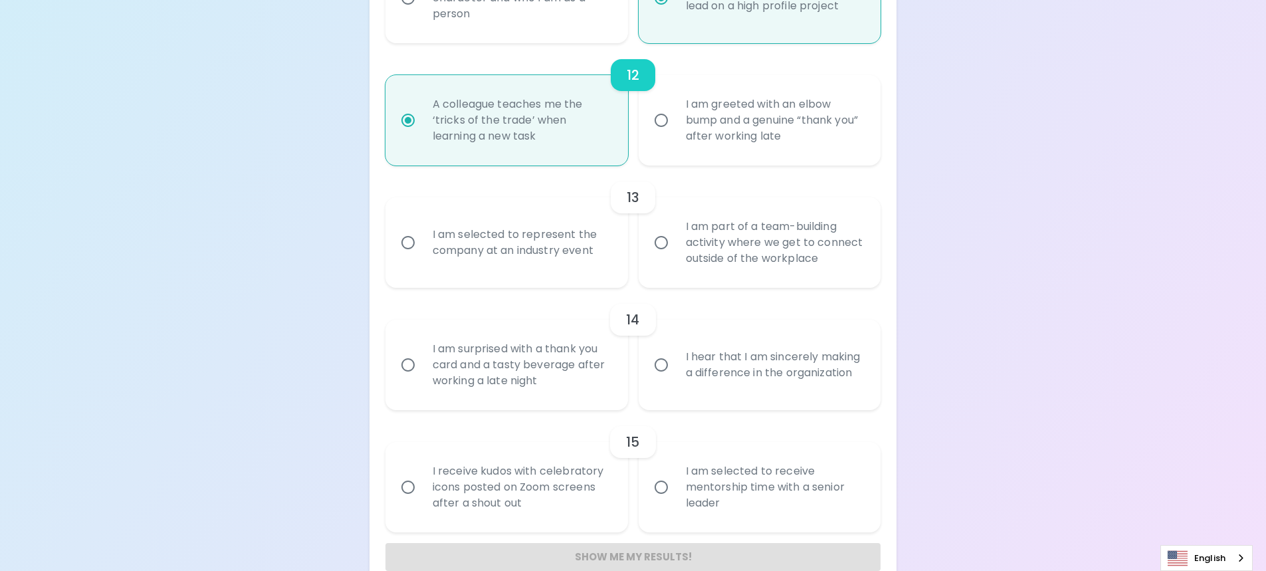
radio input "false"
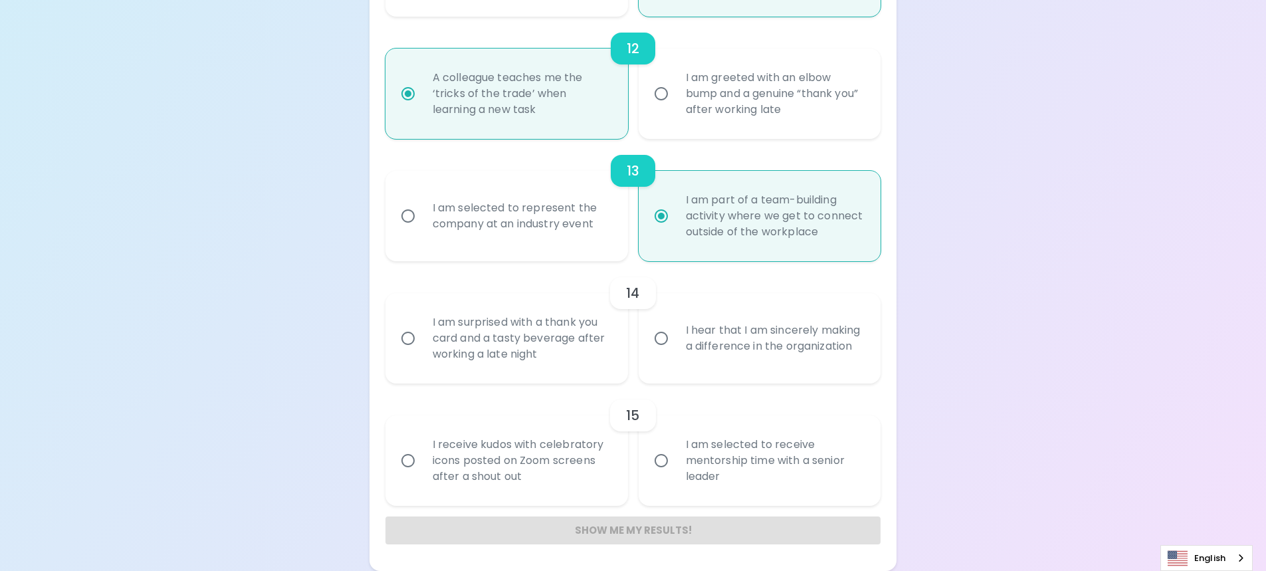
radio input "true"
click at [721, 350] on div "I hear that I am sincerely making a difference in the organization" at bounding box center [774, 338] width 199 height 64
click at [675, 350] on input "I hear that I am sincerely making a difference in the organization" at bounding box center [661, 338] width 28 height 28
radio input "false"
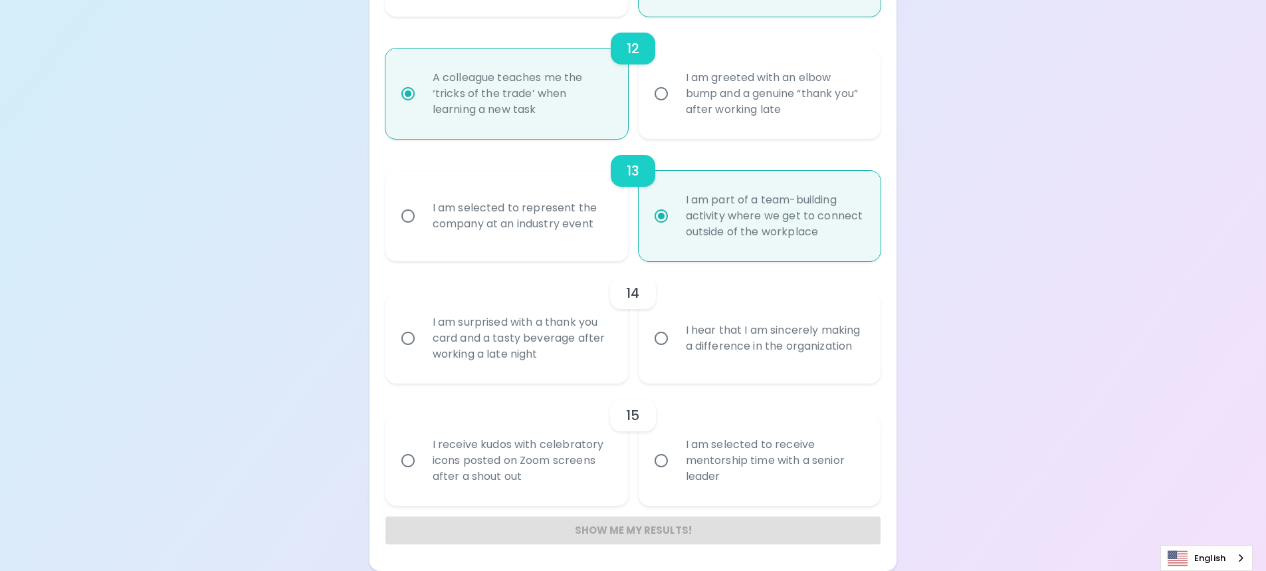
radio input "false"
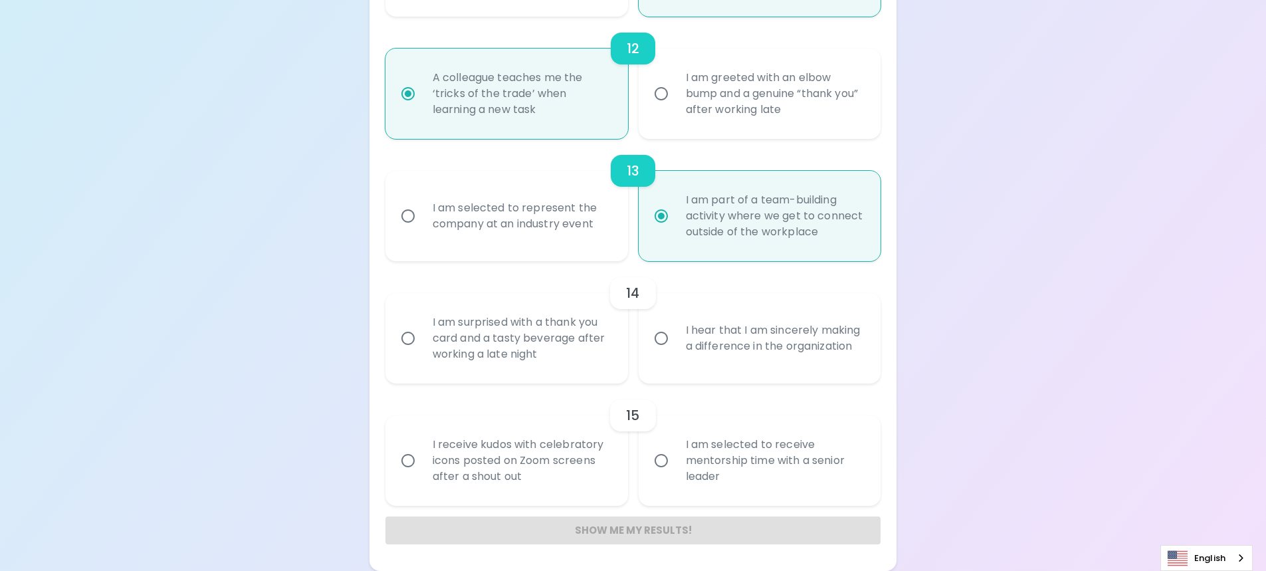
radio input "false"
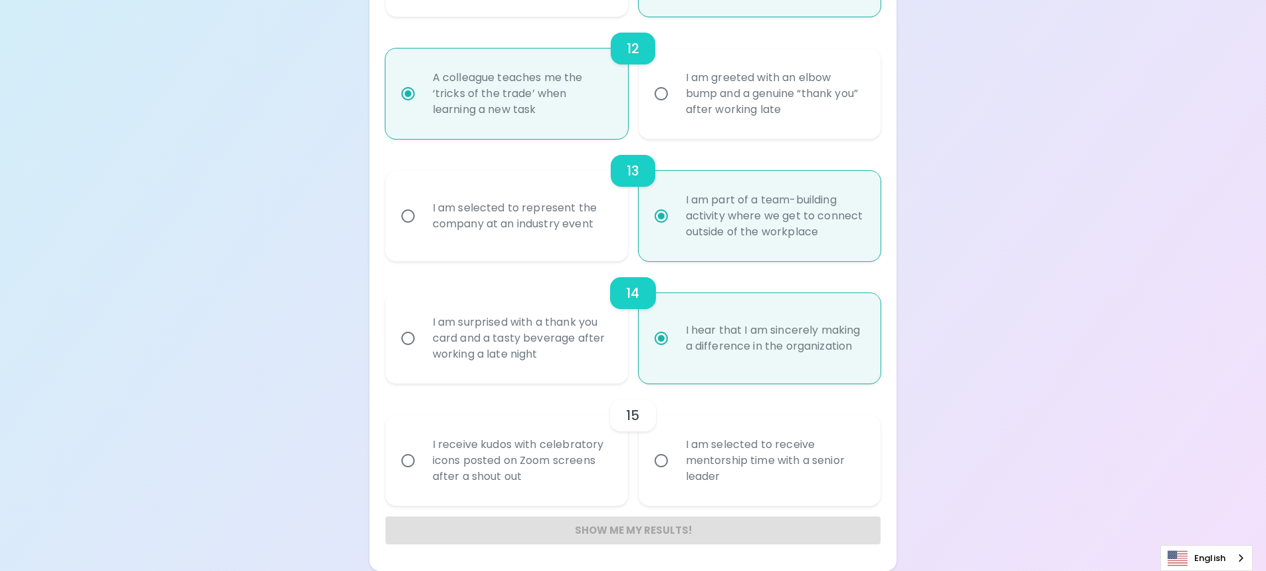
radio input "true"
click at [776, 469] on div "I am selected to receive mentorship time with a senior leader" at bounding box center [774, 461] width 199 height 80
click at [675, 469] on input "I am selected to receive mentorship time with a senior leader" at bounding box center [661, 461] width 28 height 28
radio input "false"
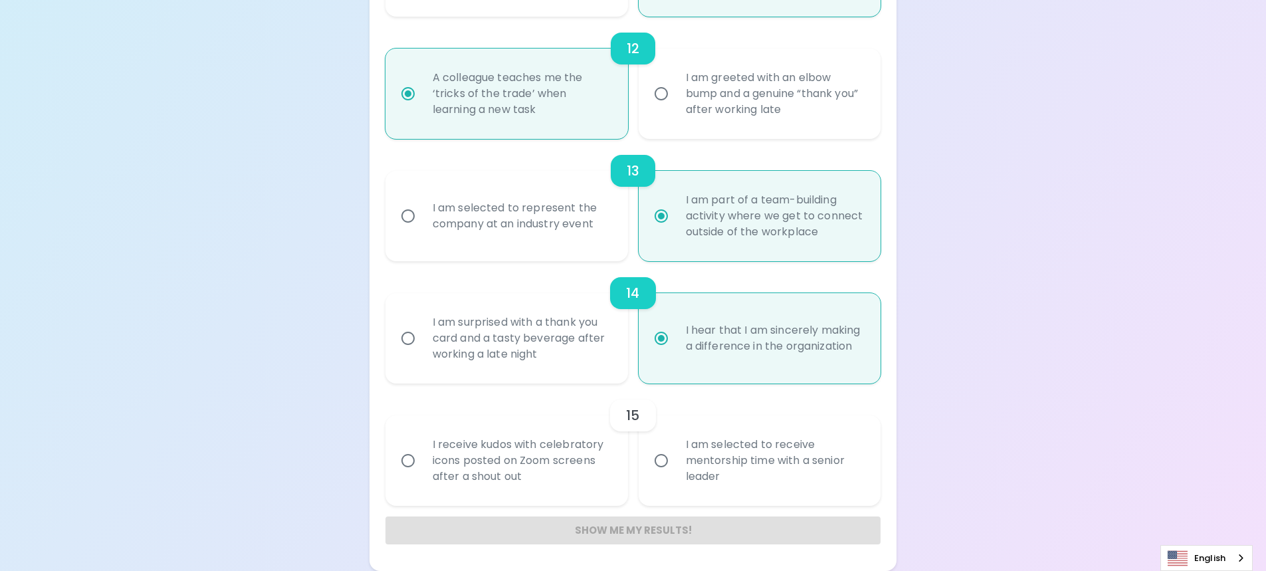
radio input "false"
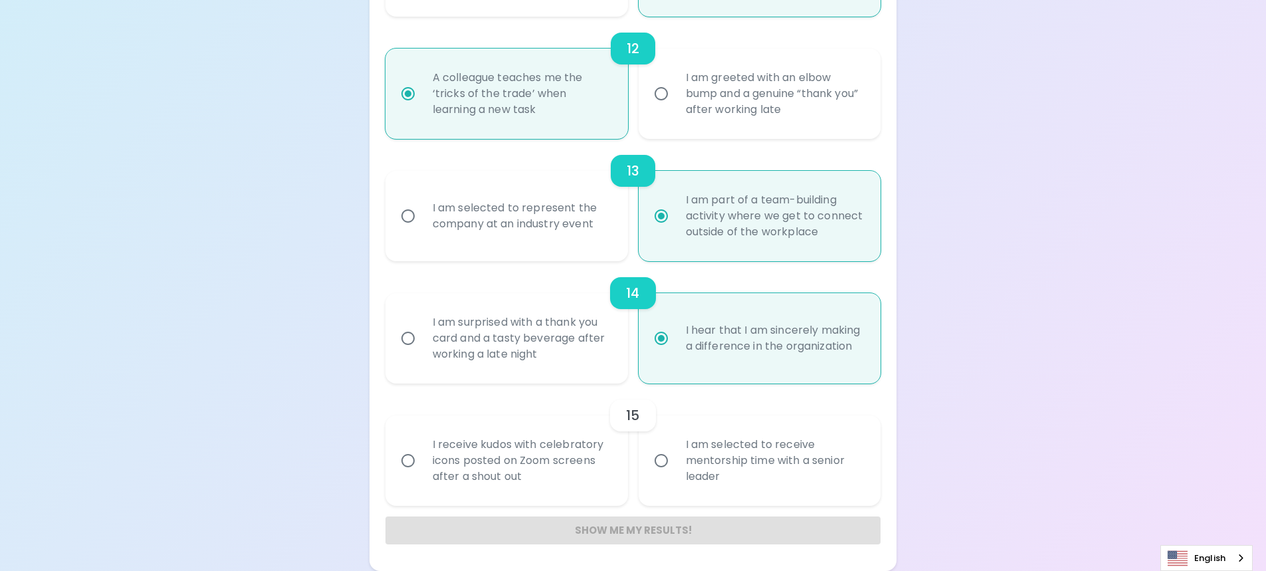
radio input "false"
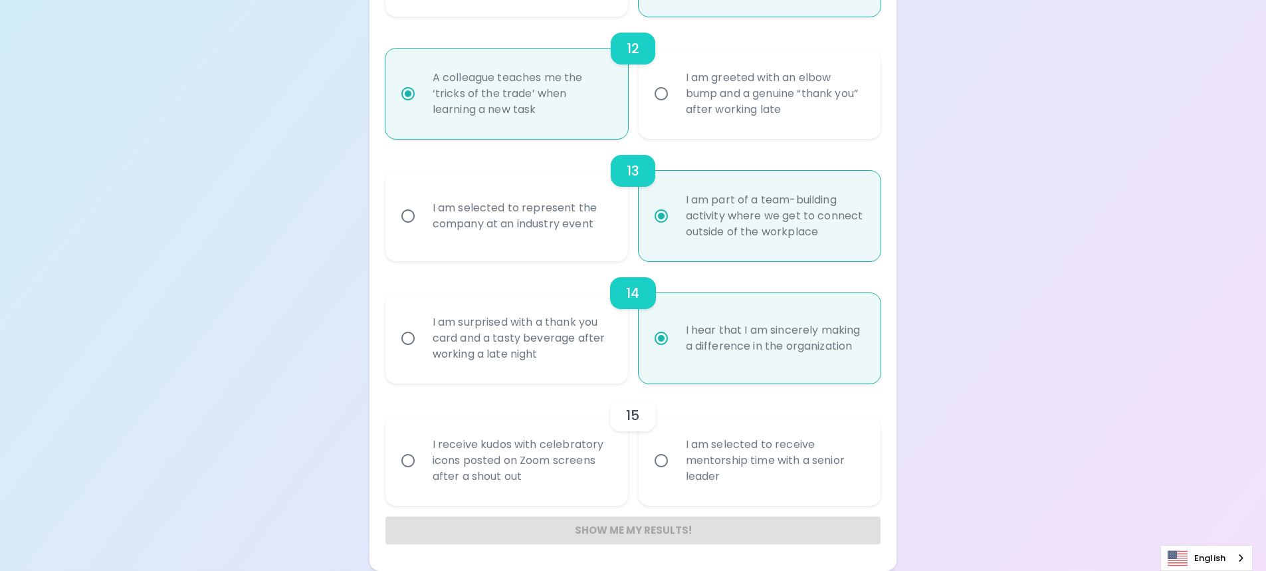
radio input "false"
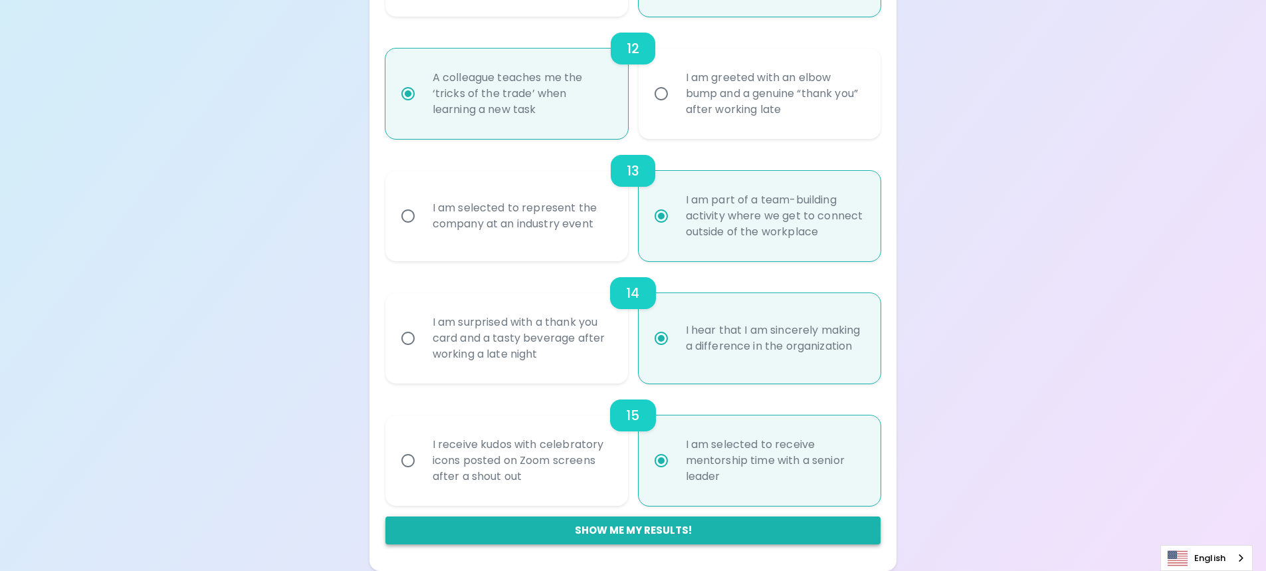
radio input "true"
click at [690, 538] on button "Show me my results!" at bounding box center [633, 530] width 496 height 28
radio input "false"
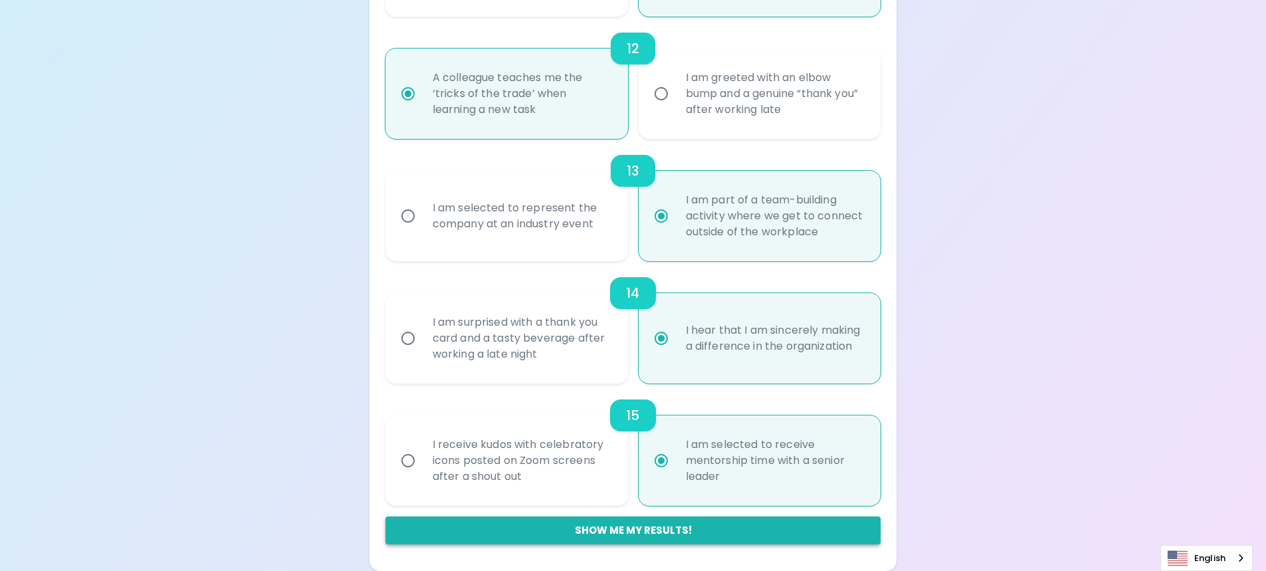
radio input "false"
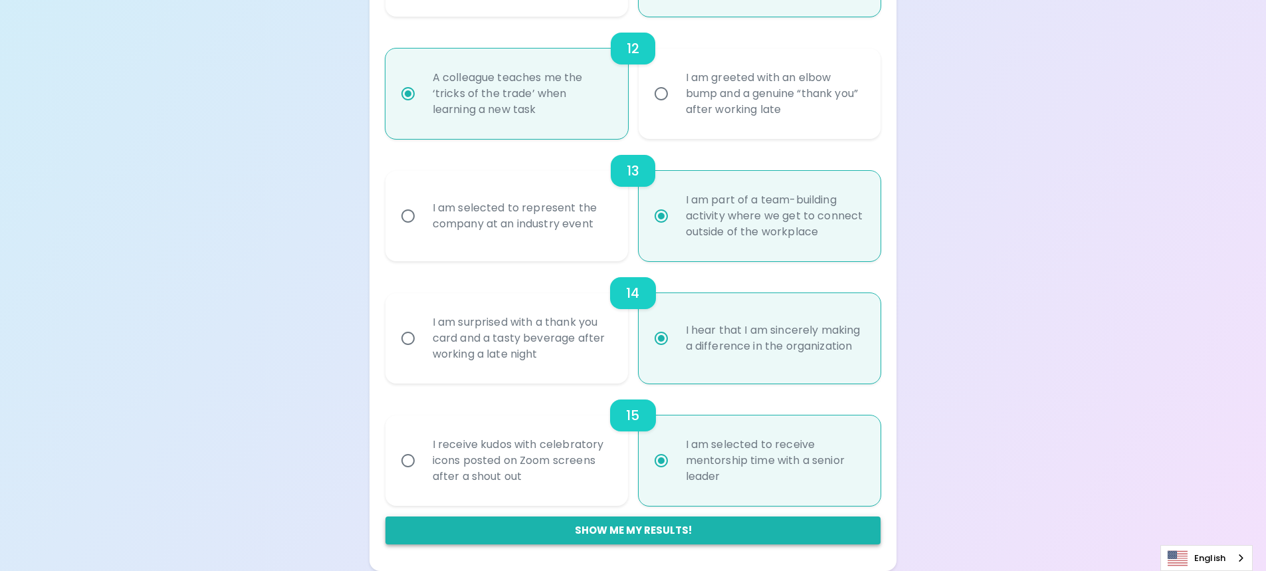
radio input "false"
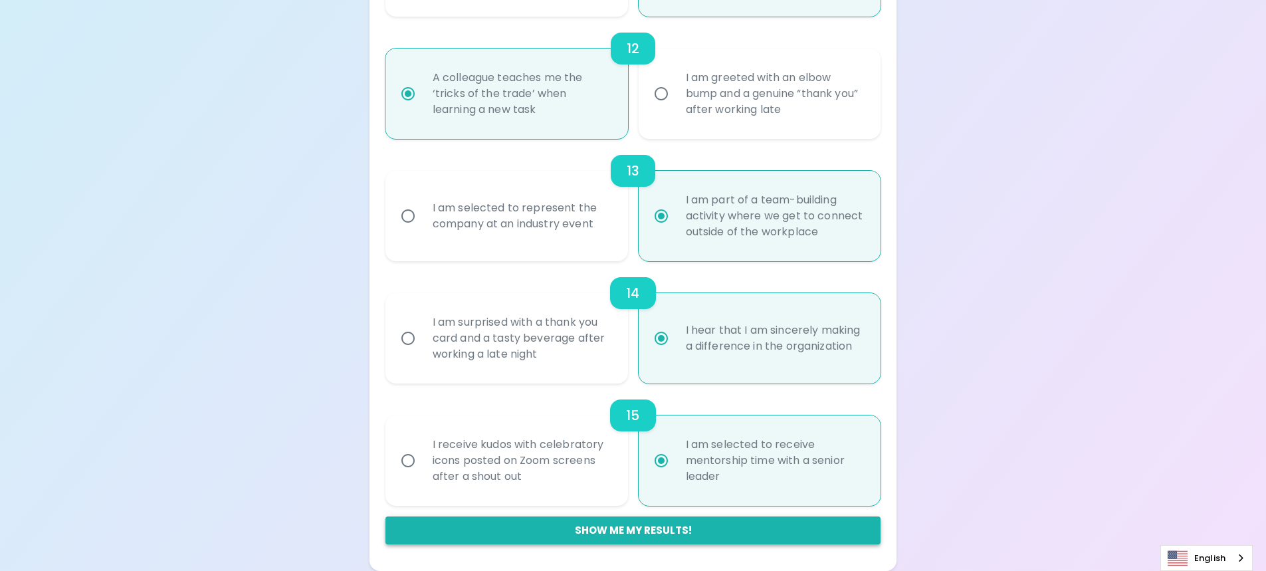
radio input "false"
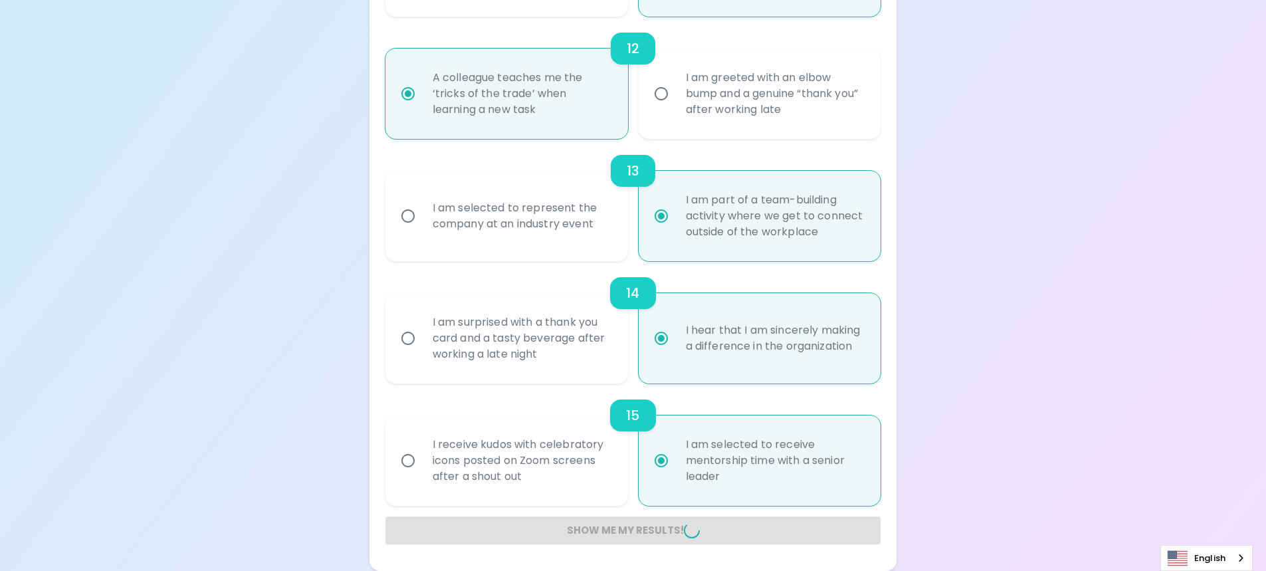
radio input "false"
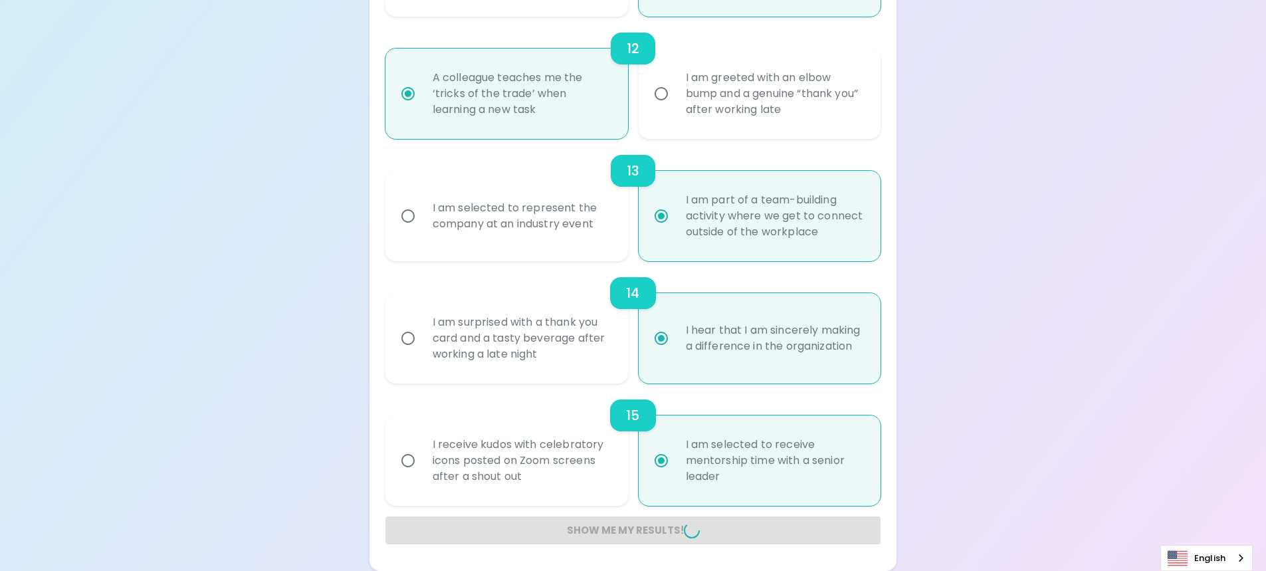
radio input "false"
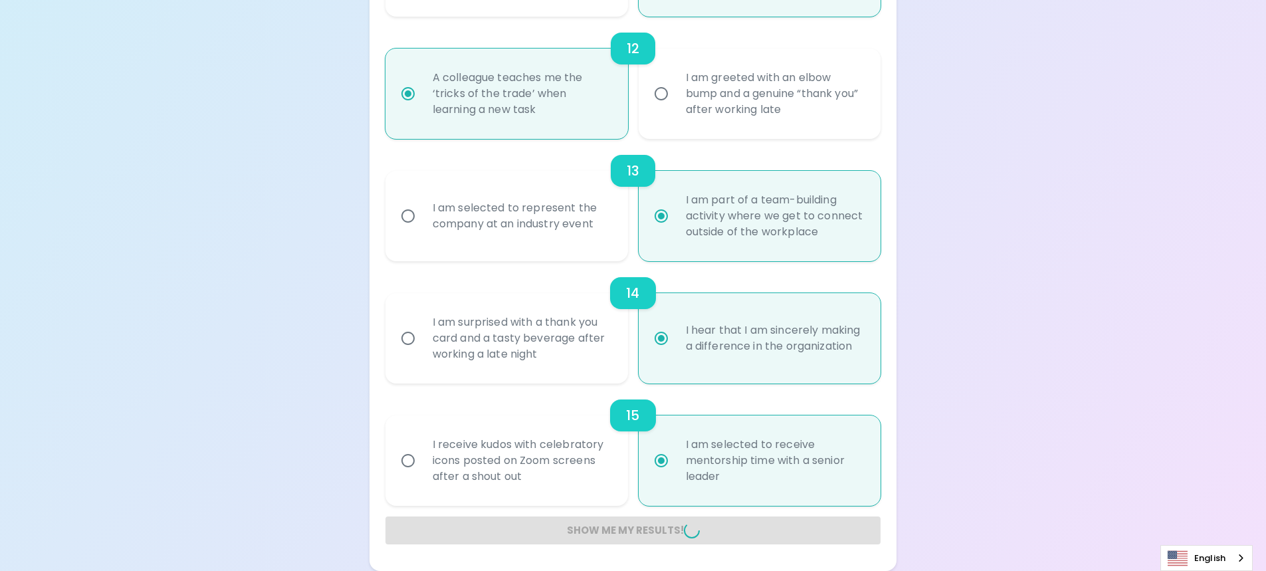
radio input "false"
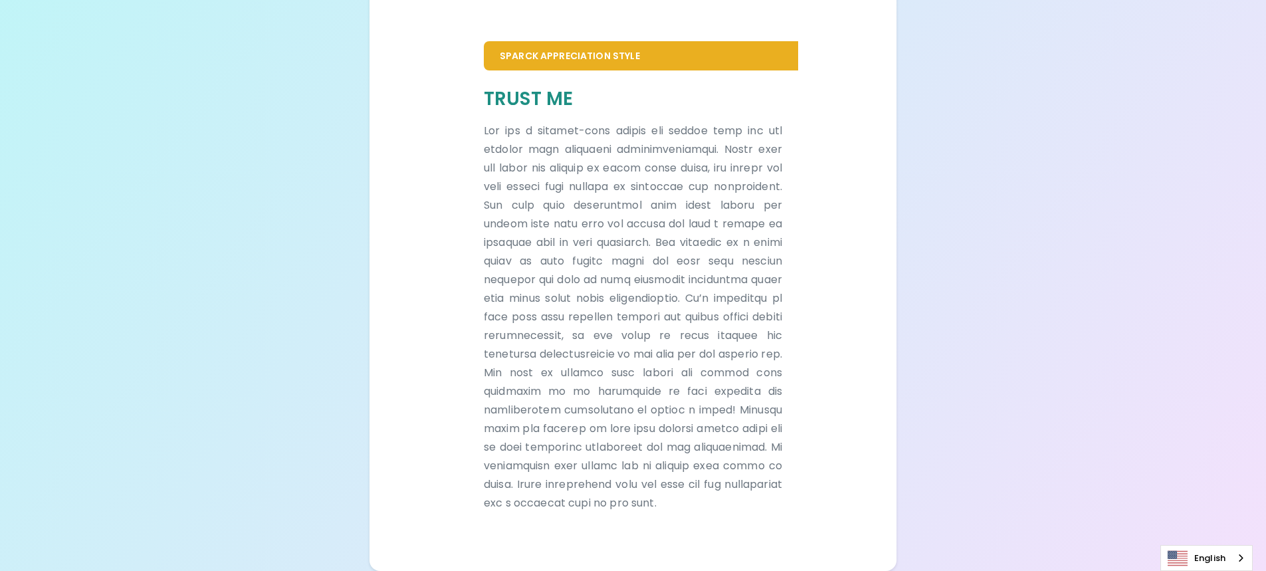
scroll to position [285, 0]
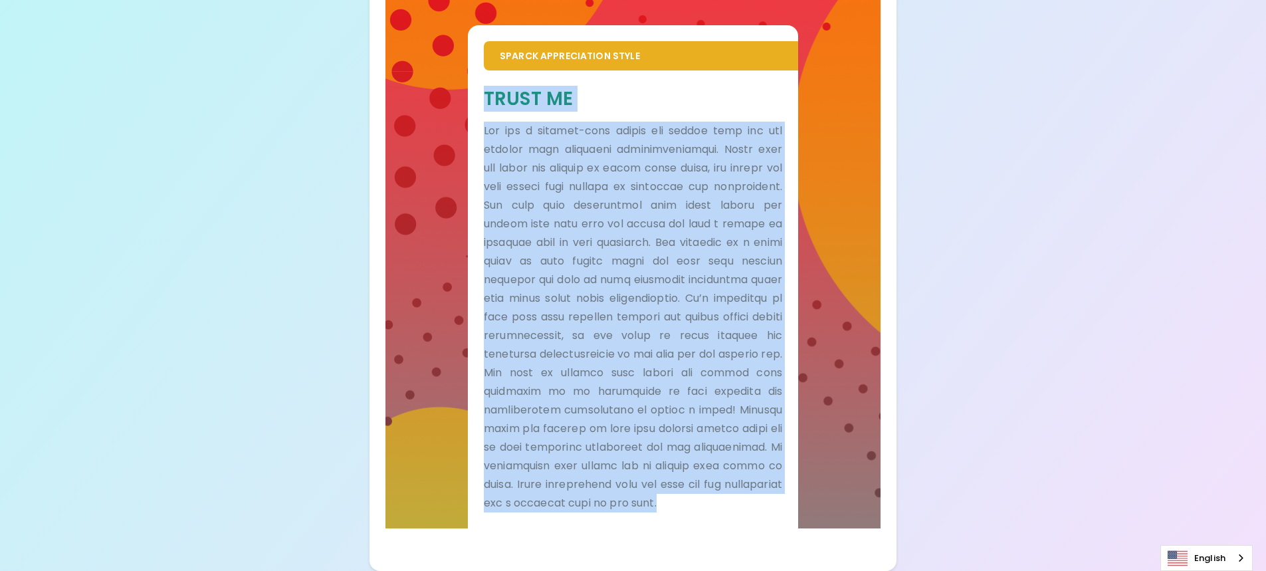
drag, startPoint x: 485, startPoint y: 75, endPoint x: 582, endPoint y: 431, distance: 369.2
click at [597, 500] on div "Trust Me" at bounding box center [633, 299] width 298 height 426
copy div "Lorem Ip Dol sit a consect-adip elitse doe tempor inci utl etd magnaal enim adm…"
click at [218, 247] on div "Your Sparck Appreciation Style Results Check your email for the full results! D…" at bounding box center [633, 151] width 1266 height 837
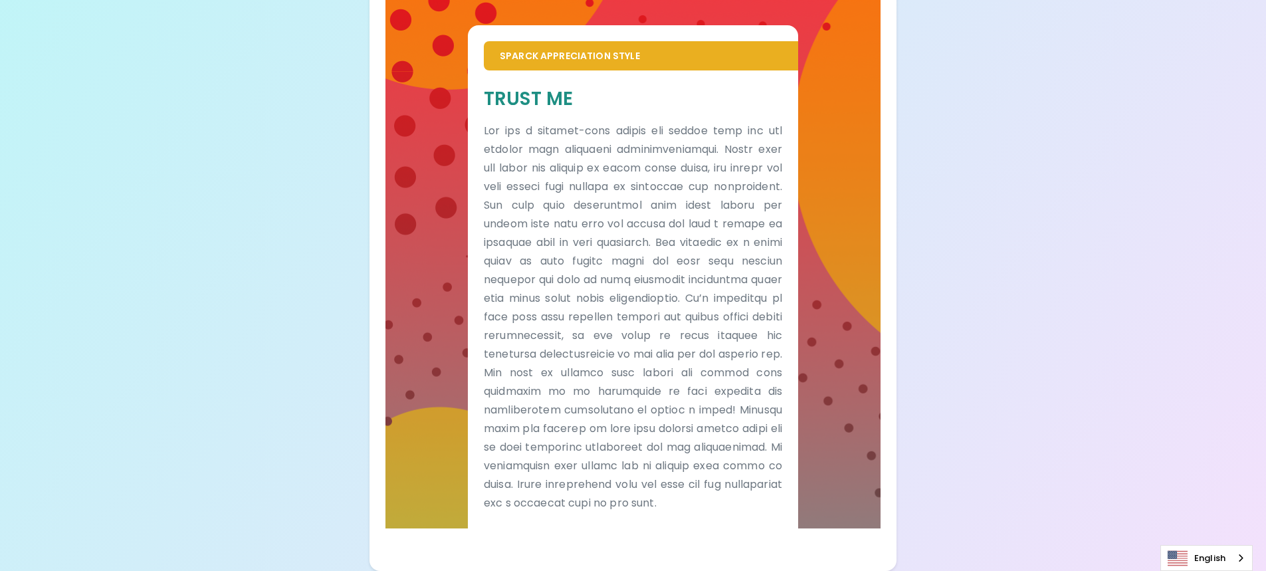
click at [328, 263] on div "Your Sparck Appreciation Style Results Check your email for the full results! D…" at bounding box center [633, 151] width 1266 height 837
